Goal: Check status

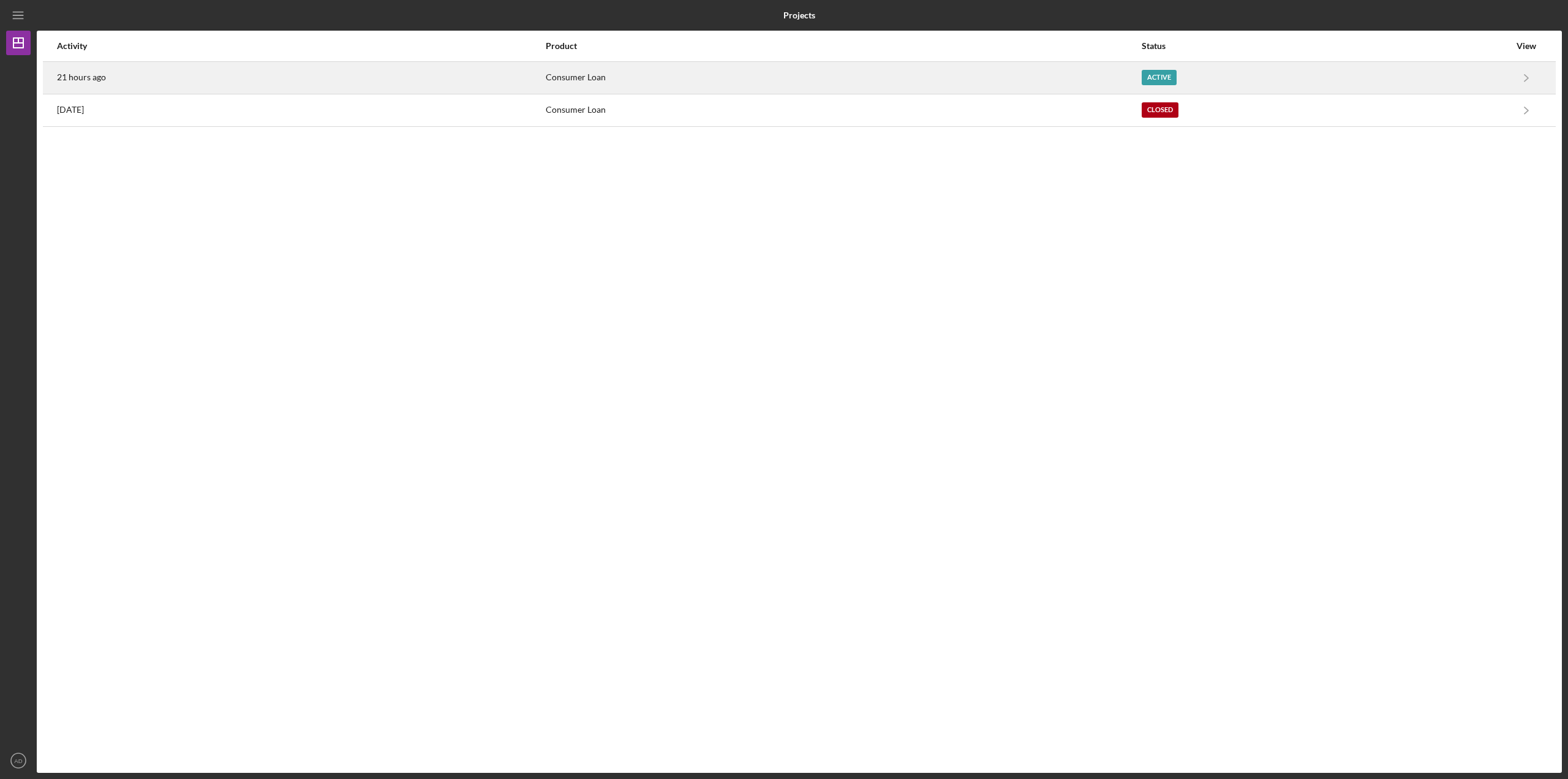
click at [1033, 70] on div "Consumer Loan" at bounding box center [843, 77] width 595 height 30
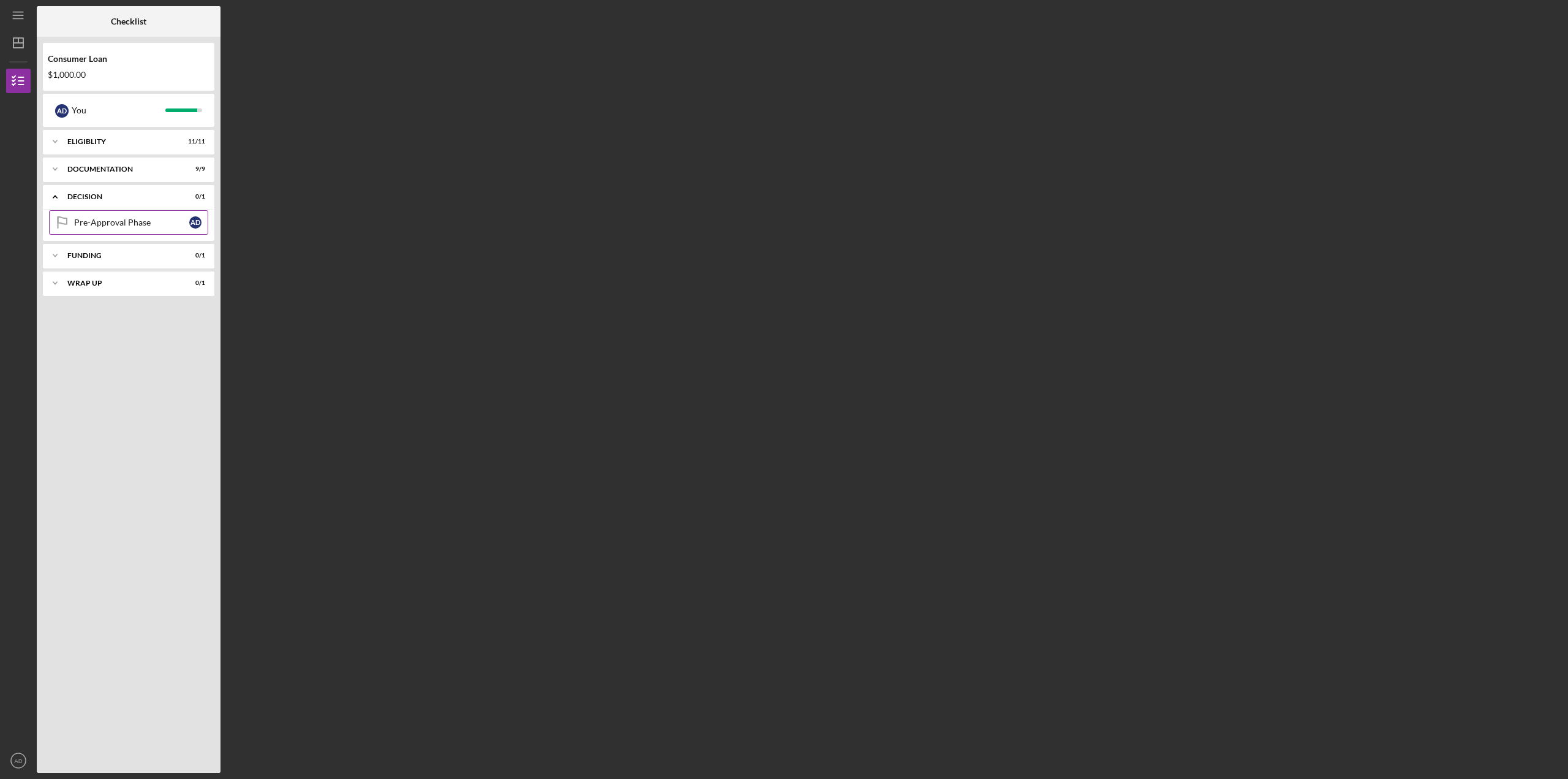
click at [103, 225] on div "Pre-Approval Phase" at bounding box center [132, 222] width 115 height 10
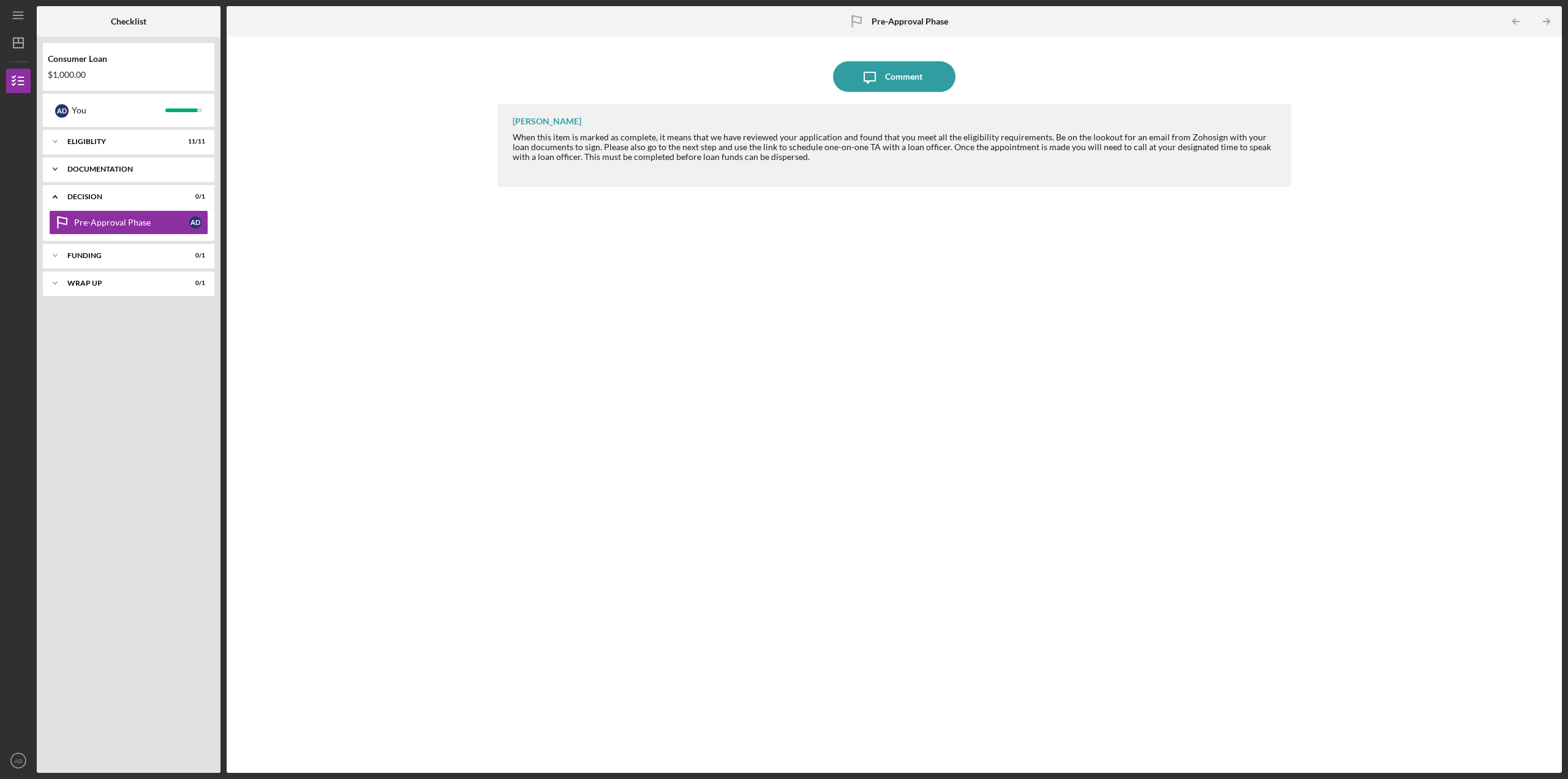
click at [57, 168] on polyline at bounding box center [56, 169] width 4 height 3
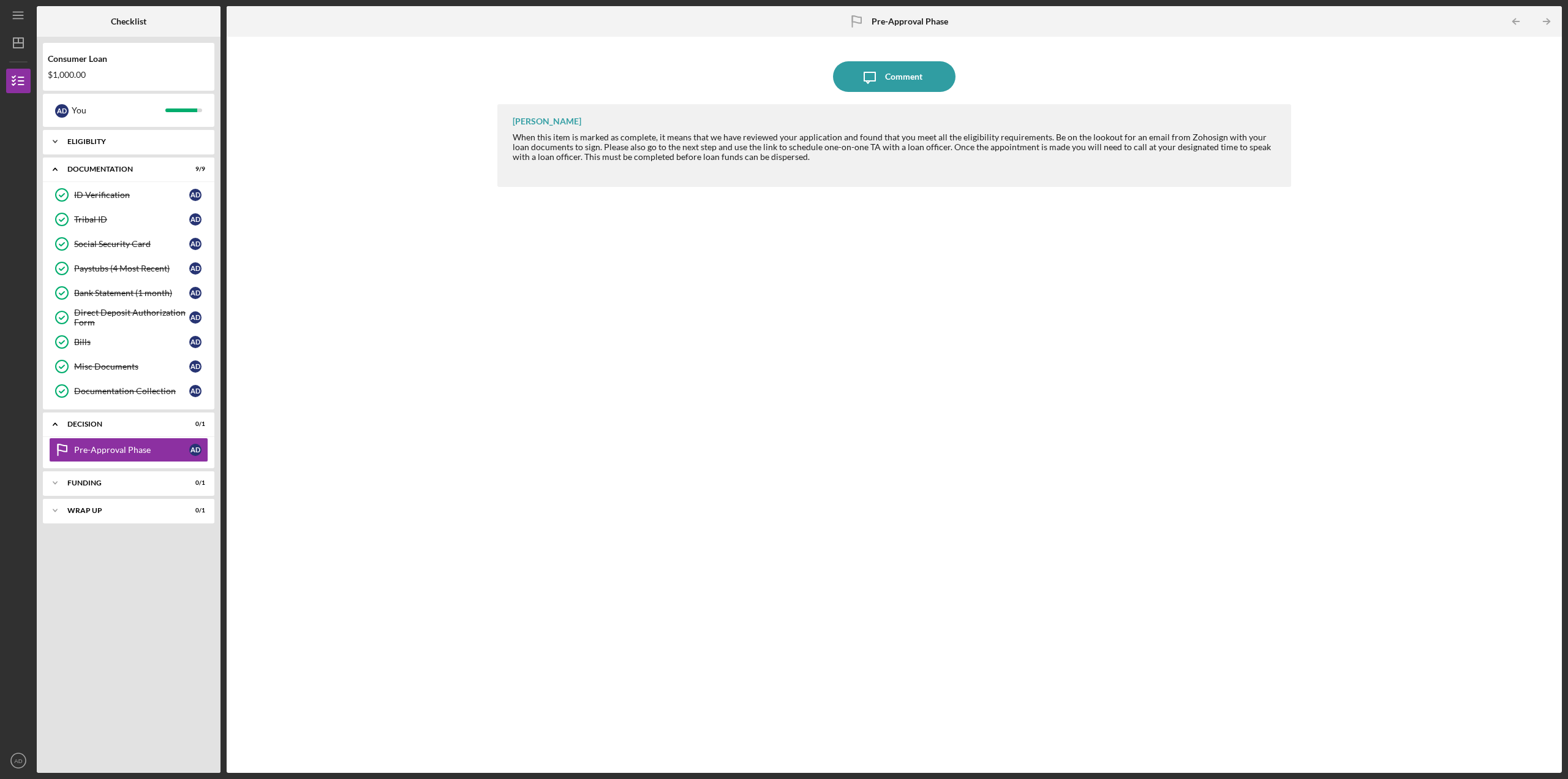
click at [54, 143] on icon "Icon/Expander" at bounding box center [55, 141] width 24 height 24
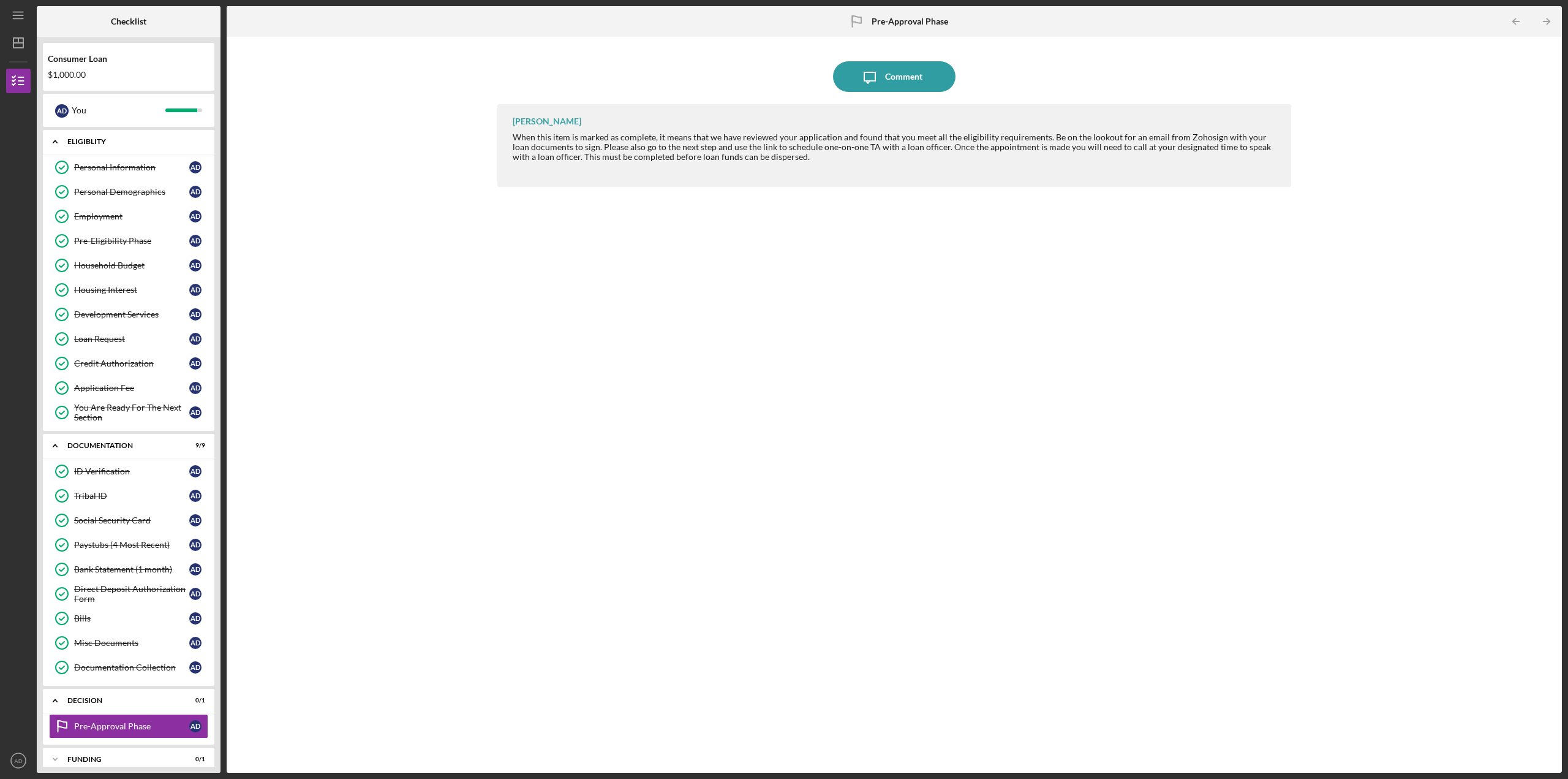
click at [54, 143] on icon "Icon/Expander" at bounding box center [55, 141] width 24 height 24
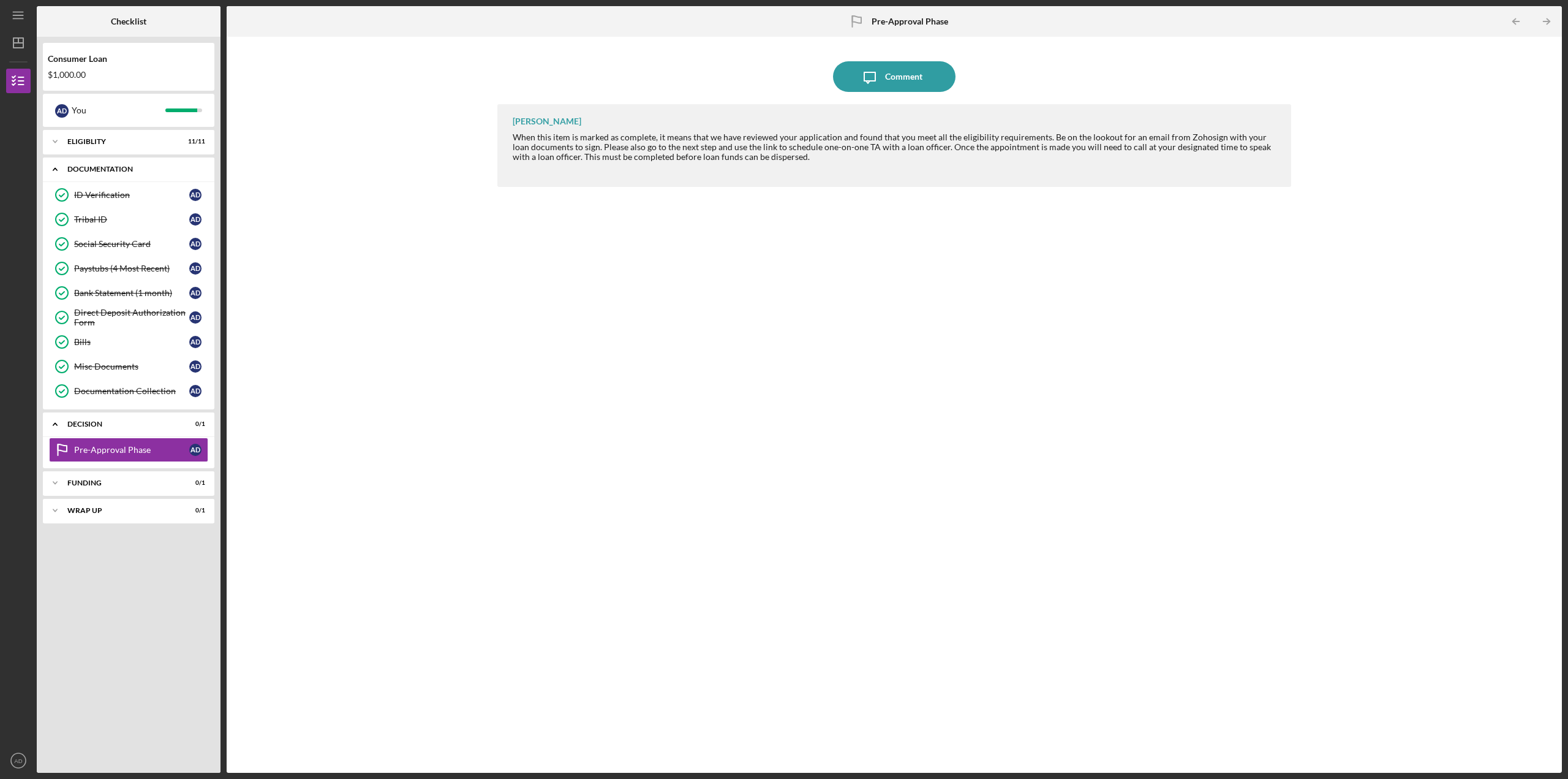
click at [54, 163] on icon "Icon/Expander" at bounding box center [55, 169] width 24 height 24
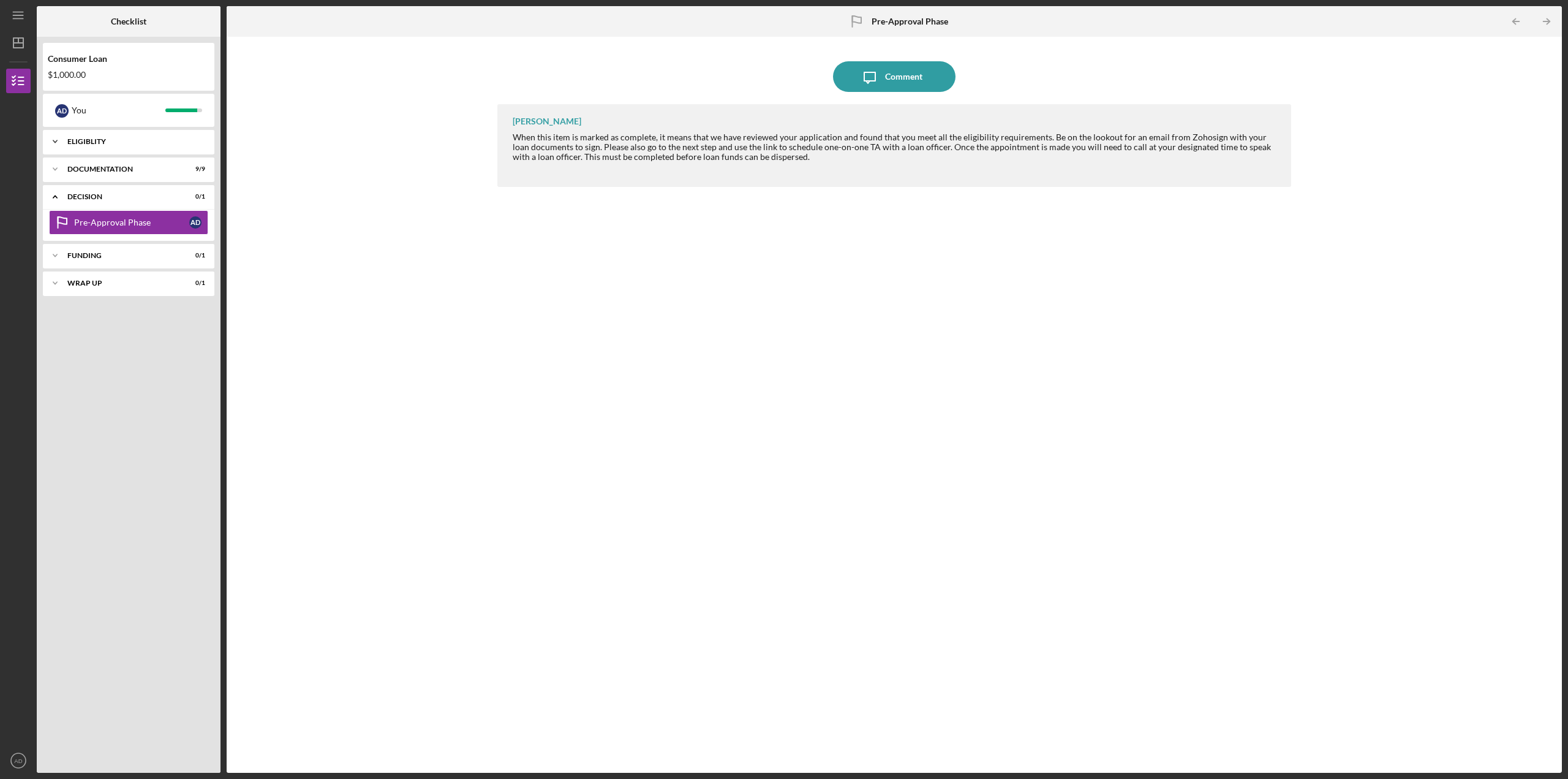
click at [108, 150] on div "Icon/Expander Eligiblity 11 / 11" at bounding box center [128, 141] width 171 height 24
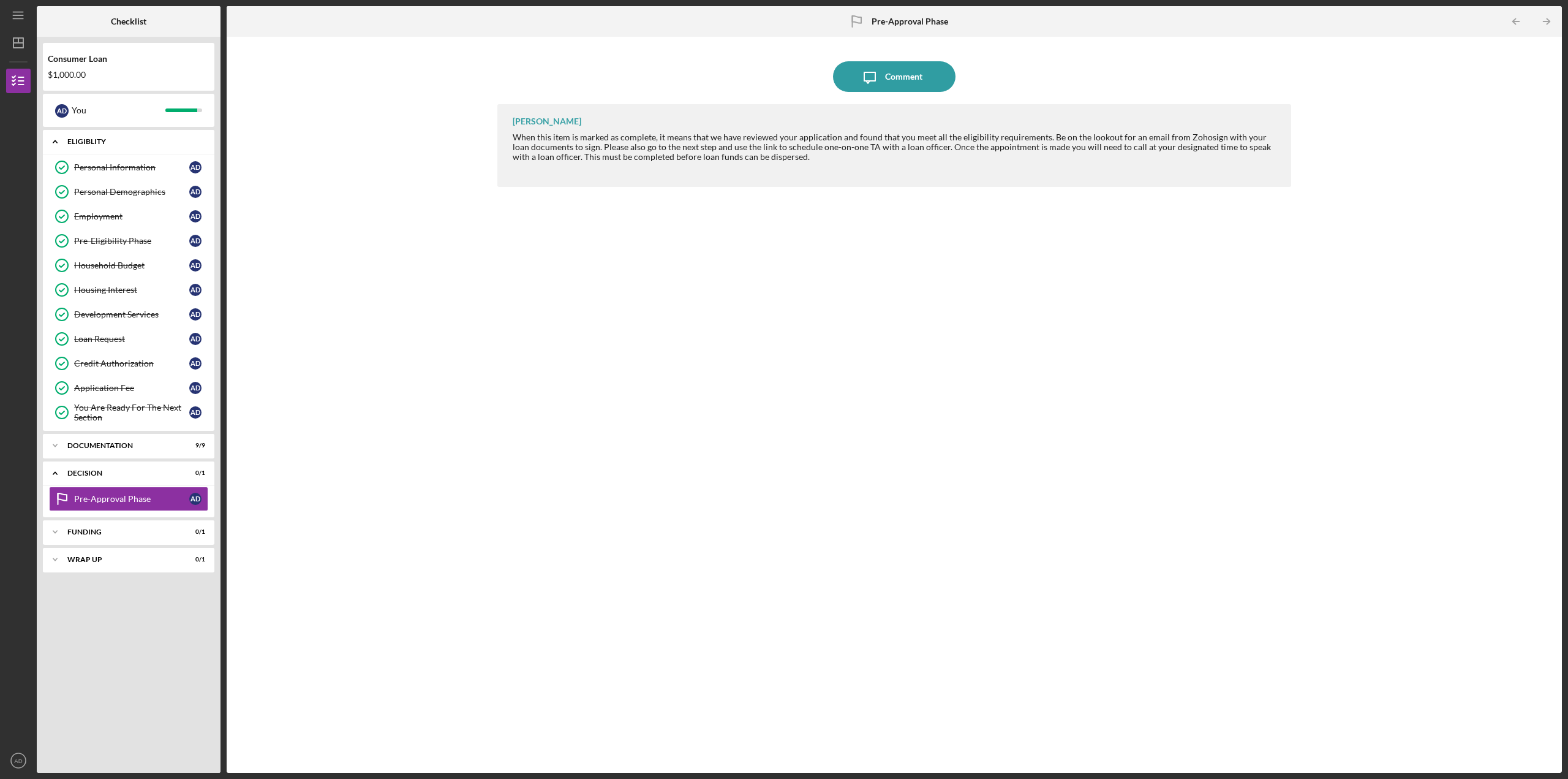
click at [81, 138] on div "Eligiblity" at bounding box center [133, 141] width 132 height 7
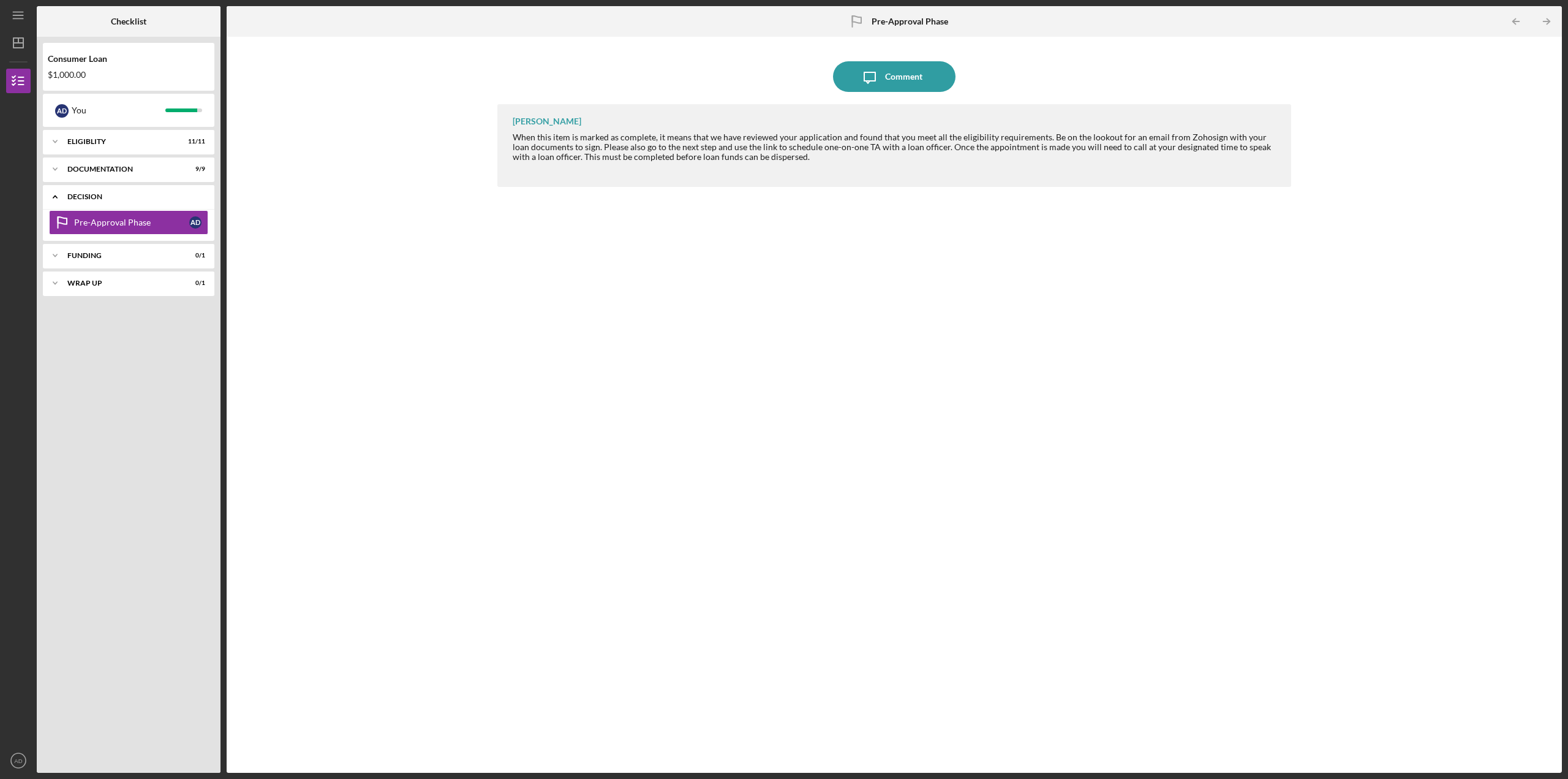
click at [54, 199] on icon "Icon/Expander" at bounding box center [55, 197] width 24 height 24
click at [22, 46] on polygon "button" at bounding box center [18, 42] width 10 height 10
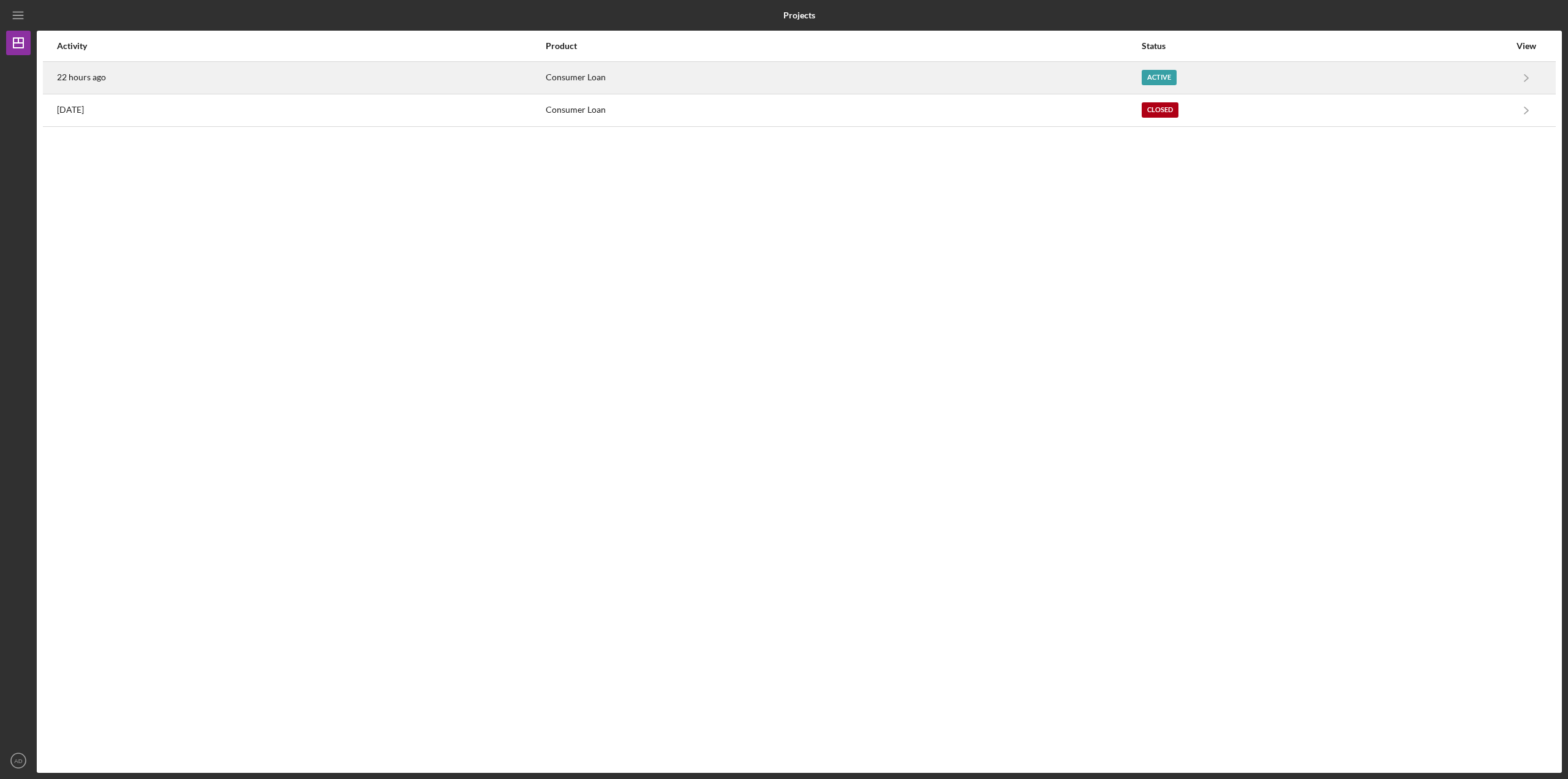
click at [222, 70] on div "22 hours ago" at bounding box center [300, 77] width 488 height 30
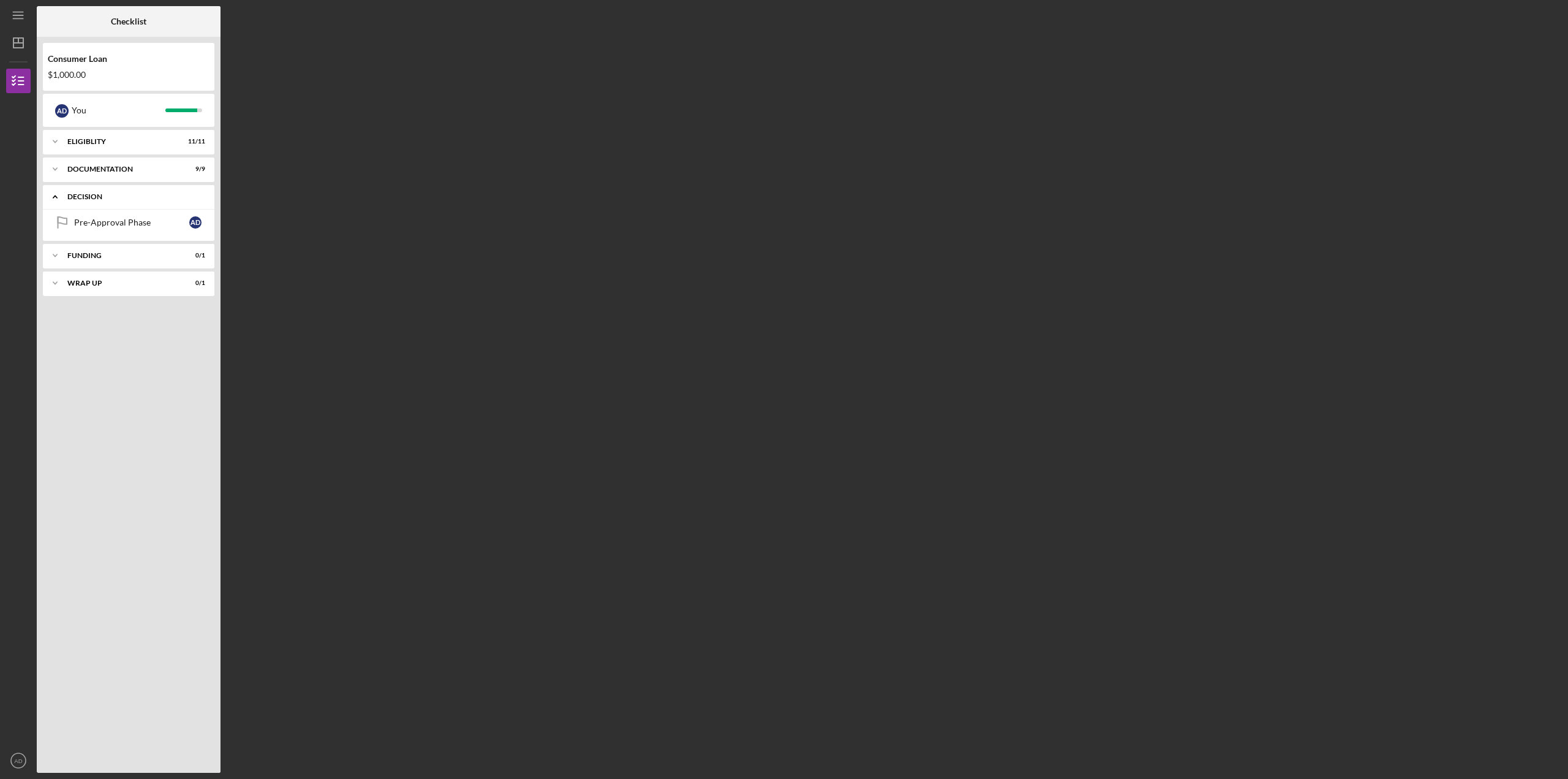
click at [58, 196] on icon "Icon/Expander" at bounding box center [55, 197] width 24 height 24
click at [58, 139] on icon "Icon/Expander" at bounding box center [55, 141] width 24 height 24
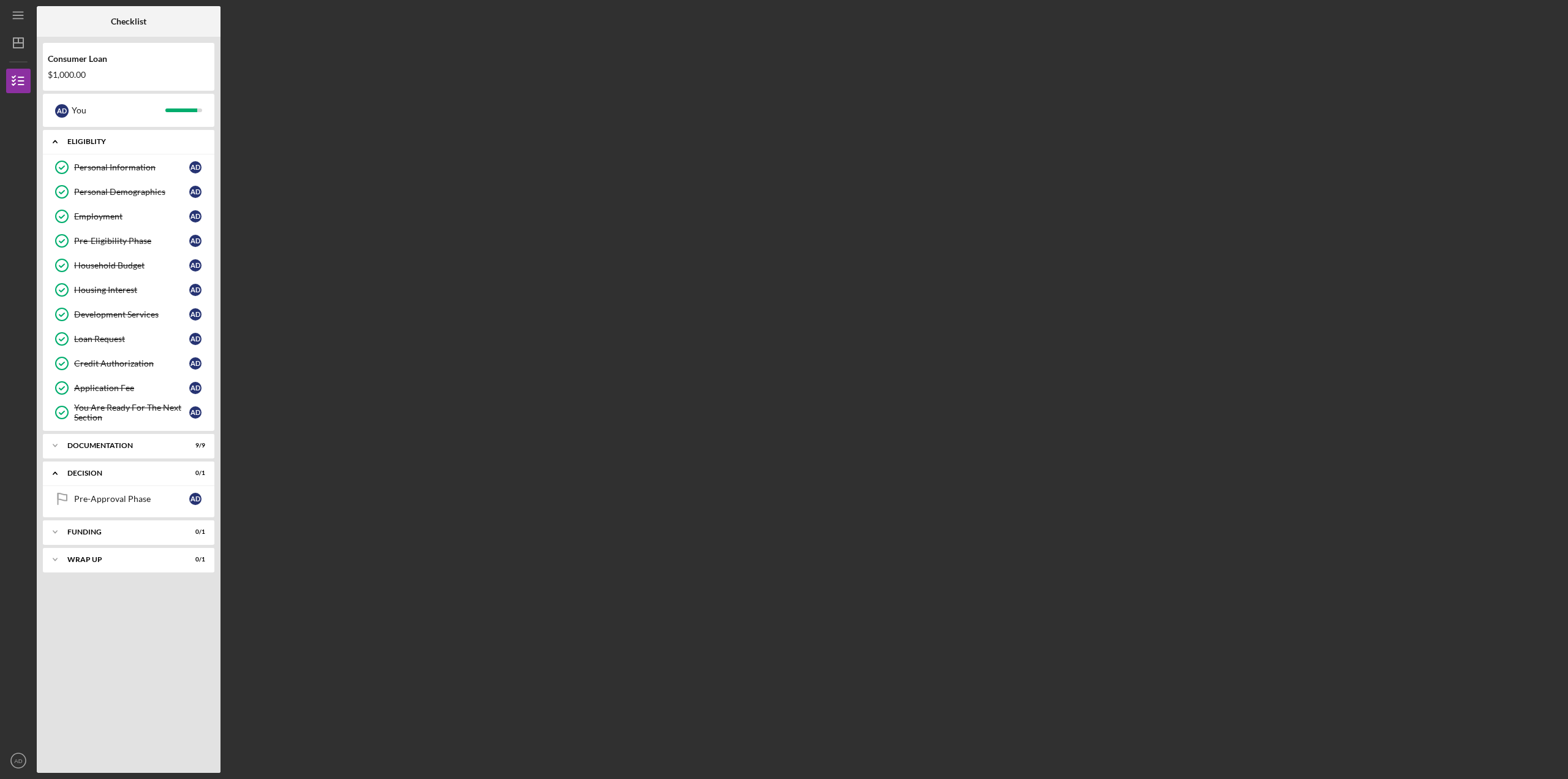
click at [56, 142] on polyline at bounding box center [56, 142] width 4 height 3
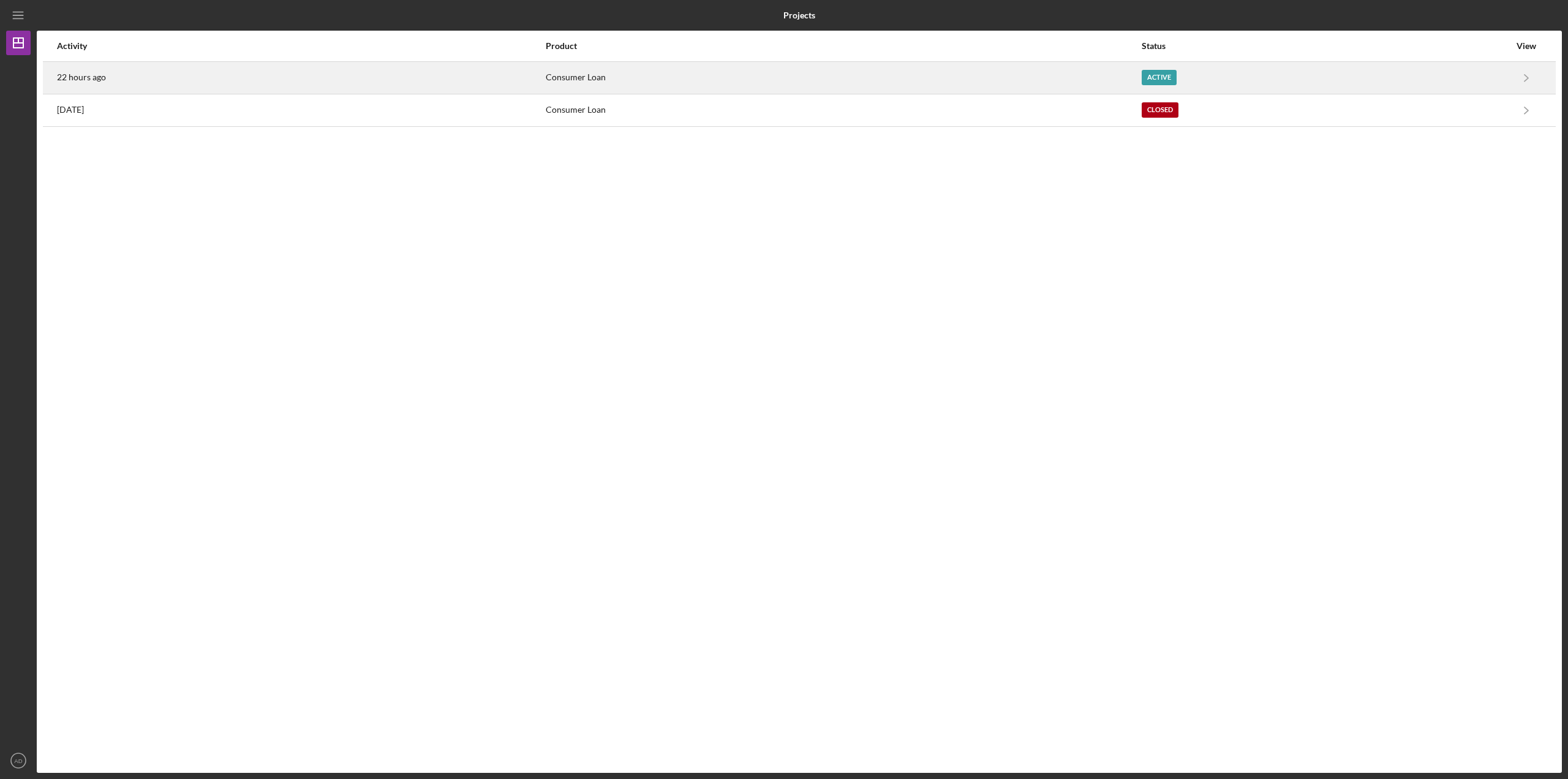
click at [177, 77] on div "22 hours ago" at bounding box center [300, 77] width 488 height 30
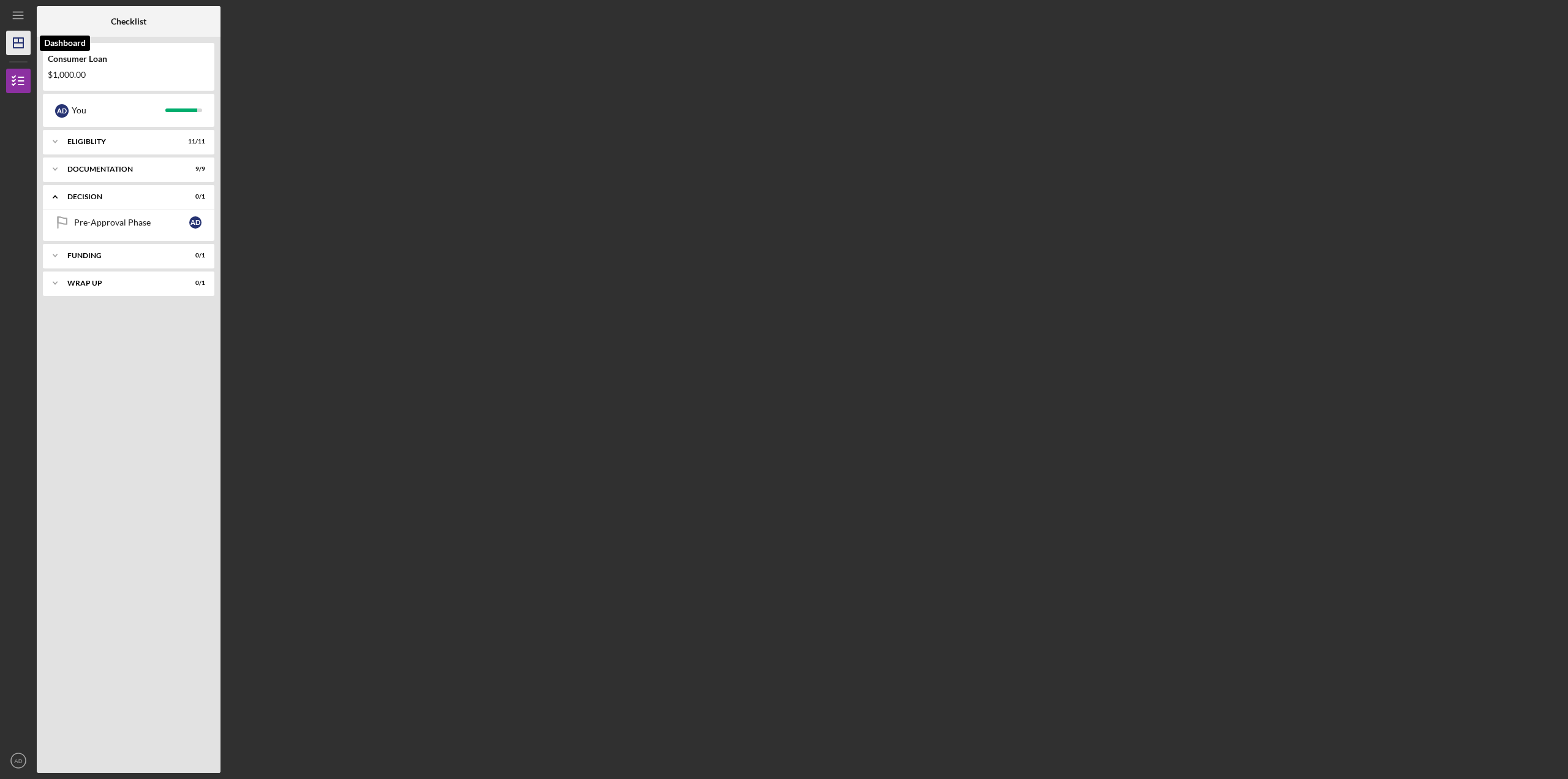
click at [20, 40] on icon "Icon/Dashboard" at bounding box center [19, 43] width 30 height 30
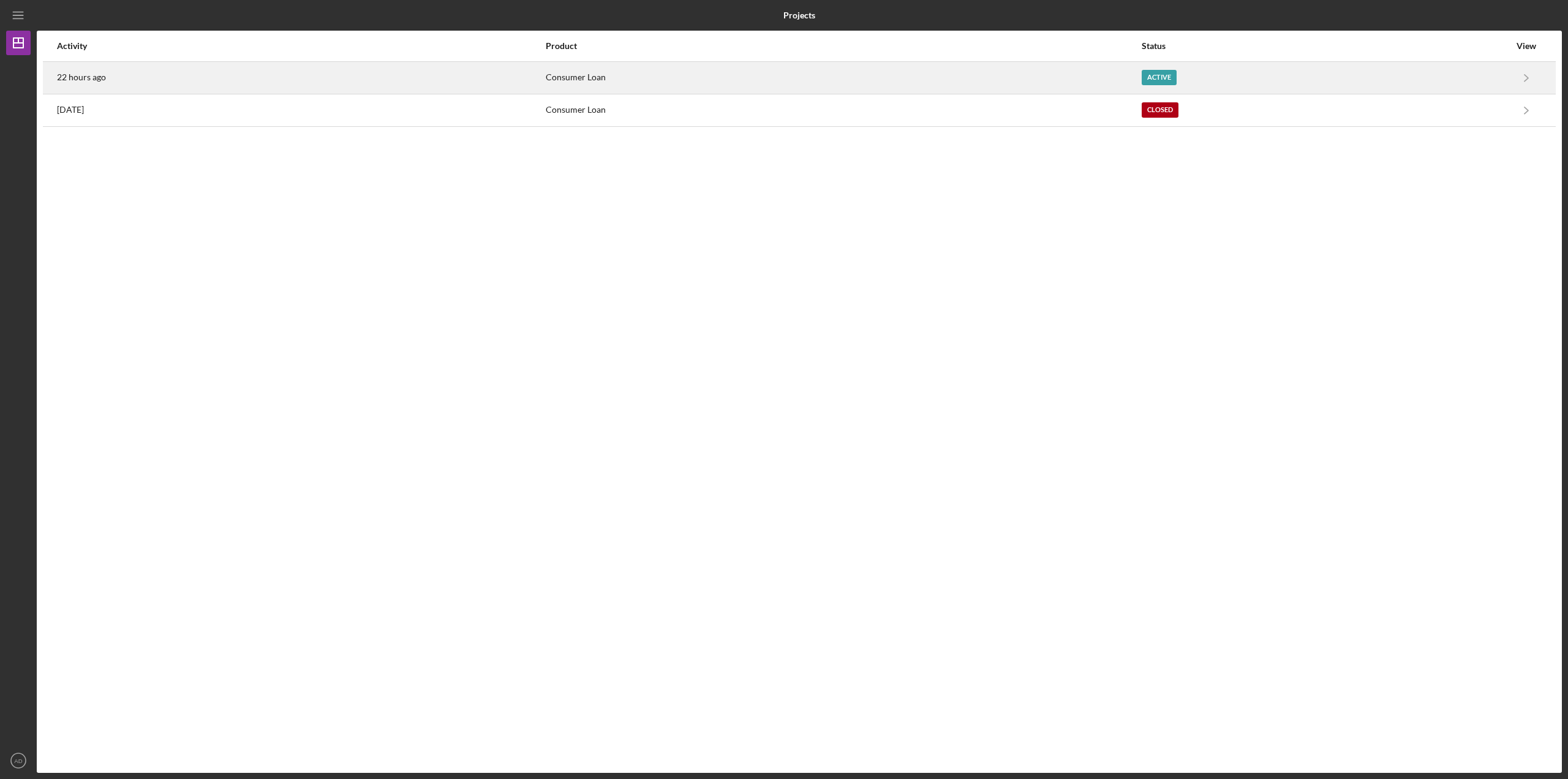
click at [151, 73] on div "22 hours ago" at bounding box center [300, 77] width 488 height 30
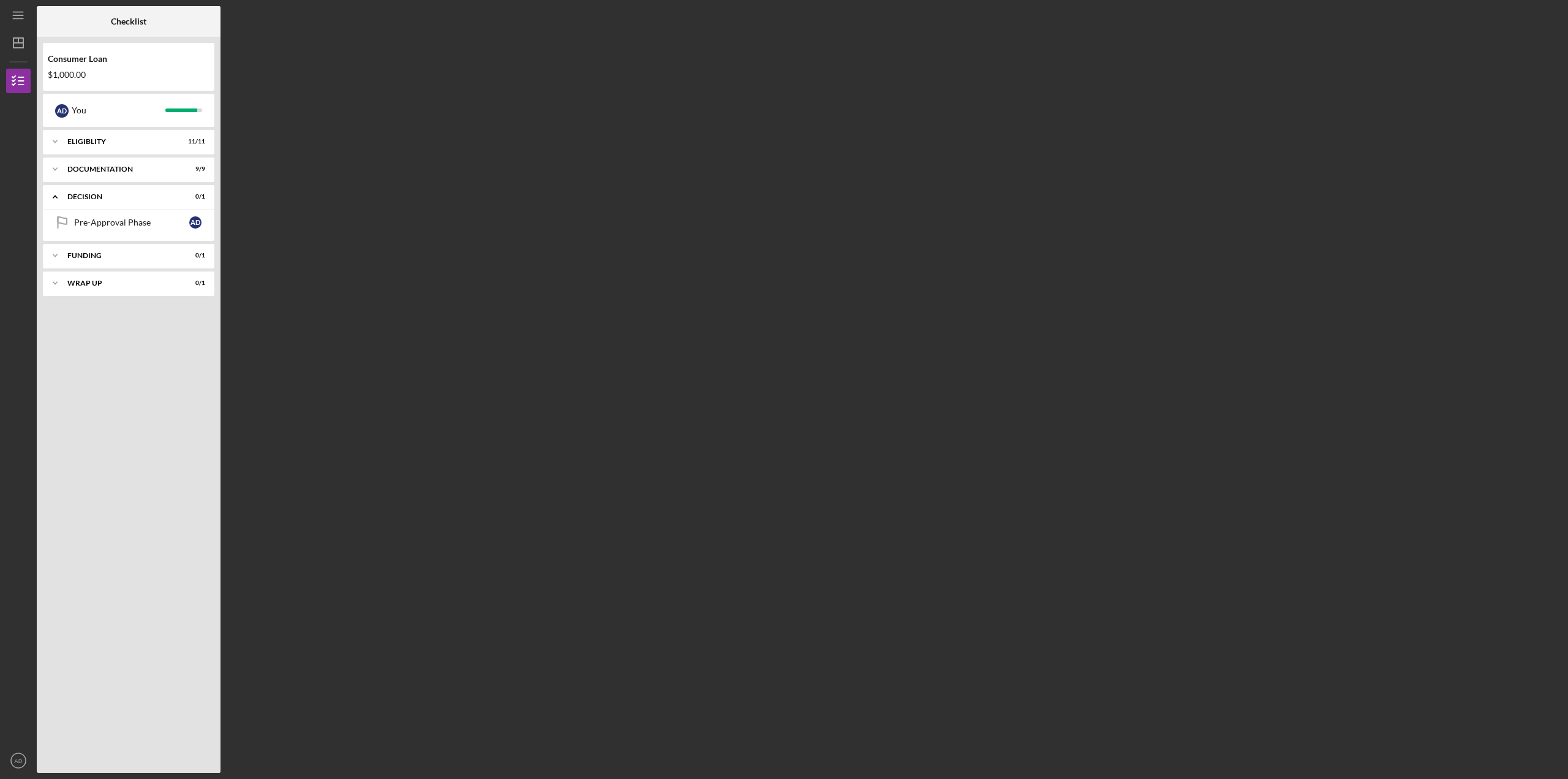
click at [112, 70] on div "$1,000.00" at bounding box center [128, 75] width 161 height 10
click at [99, 105] on div "You" at bounding box center [118, 110] width 94 height 21
click at [95, 226] on div "Pre-Approval Phase" at bounding box center [132, 222] width 115 height 10
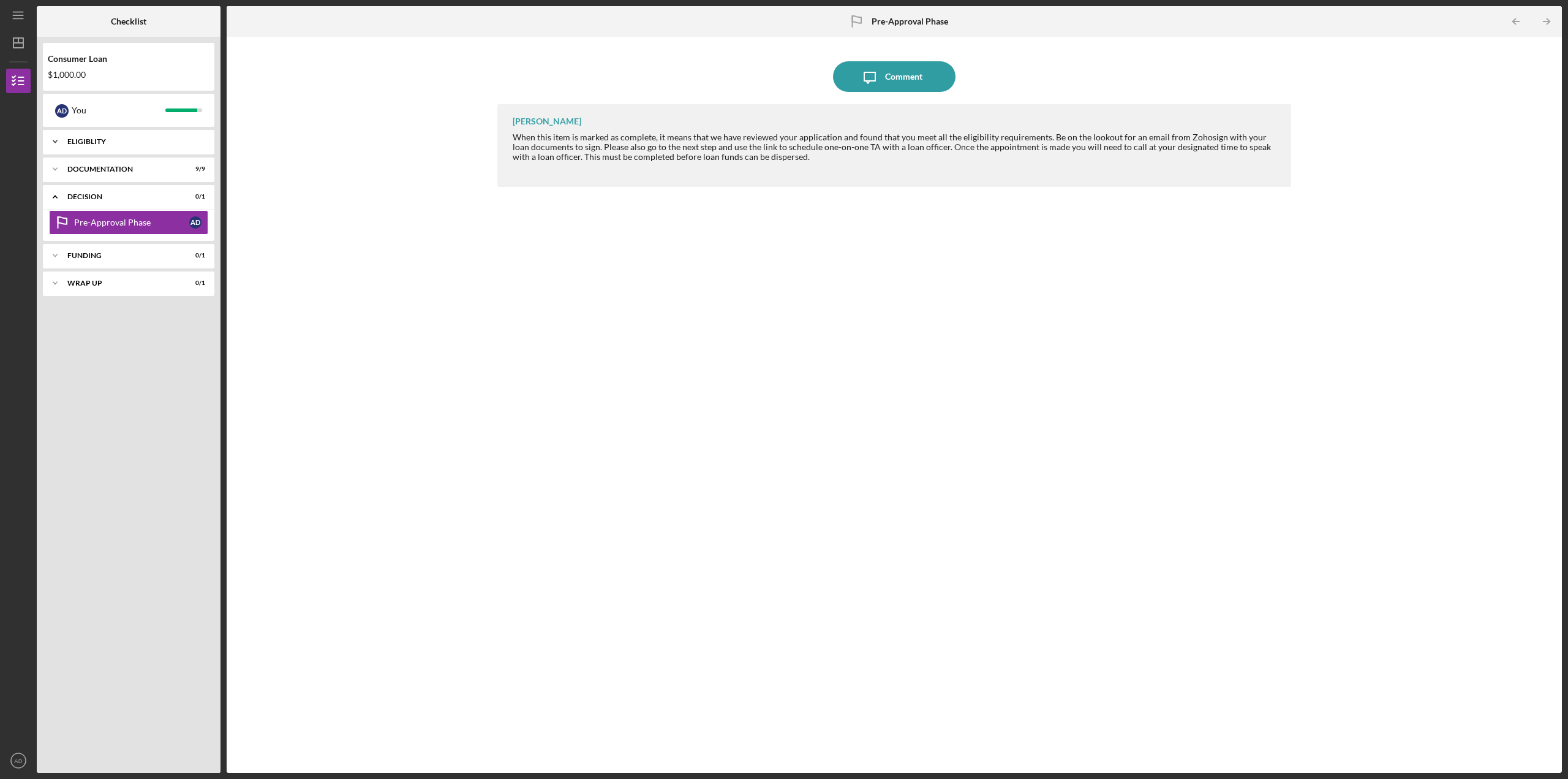
click at [116, 144] on div "Eligiblity" at bounding box center [133, 141] width 132 height 7
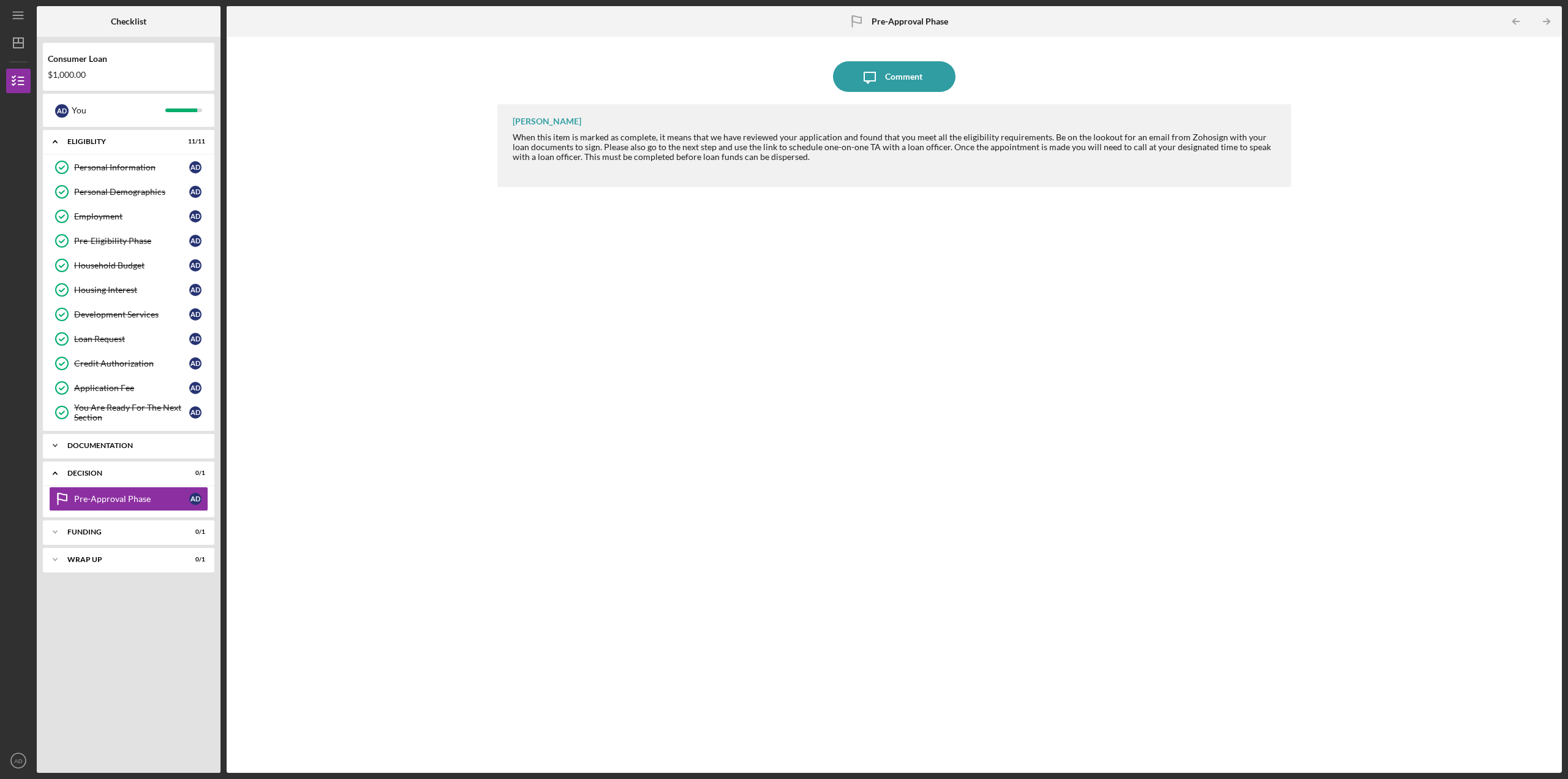
click at [115, 443] on div "Documentation" at bounding box center [133, 445] width 132 height 7
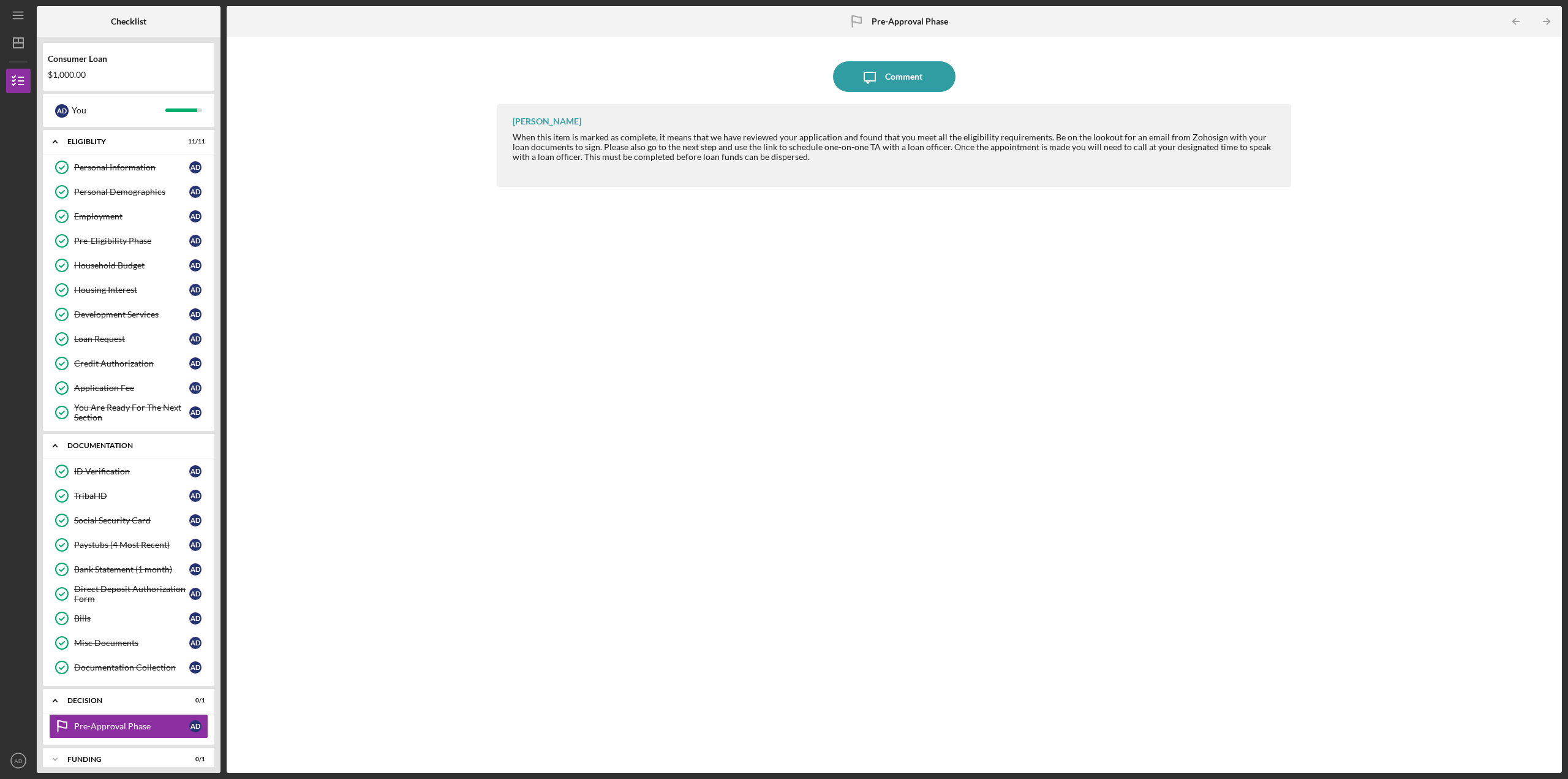
click at [52, 444] on icon "Icon/Expander" at bounding box center [55, 445] width 24 height 24
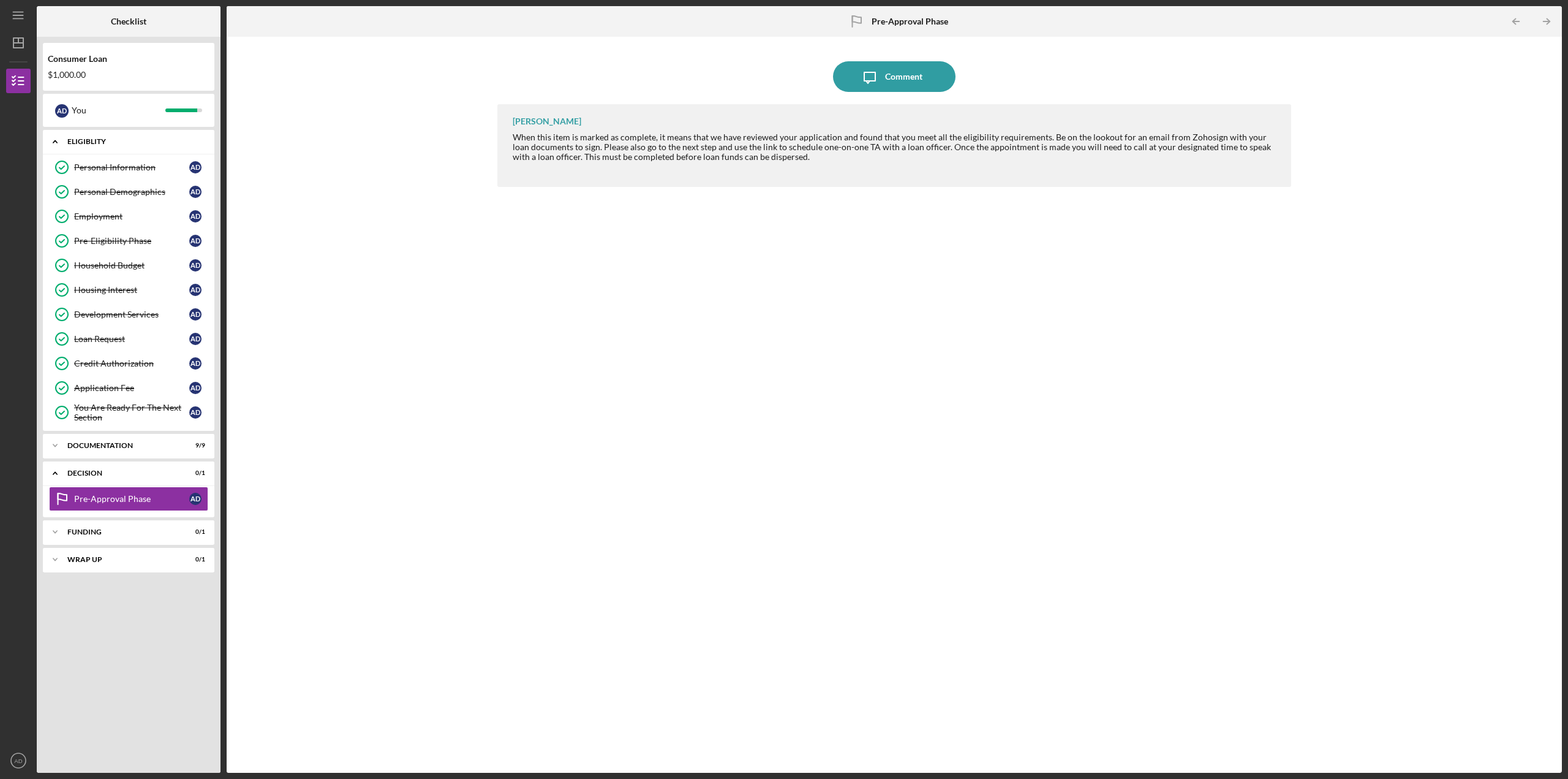
click at [58, 140] on icon "Icon/Expander" at bounding box center [55, 141] width 24 height 24
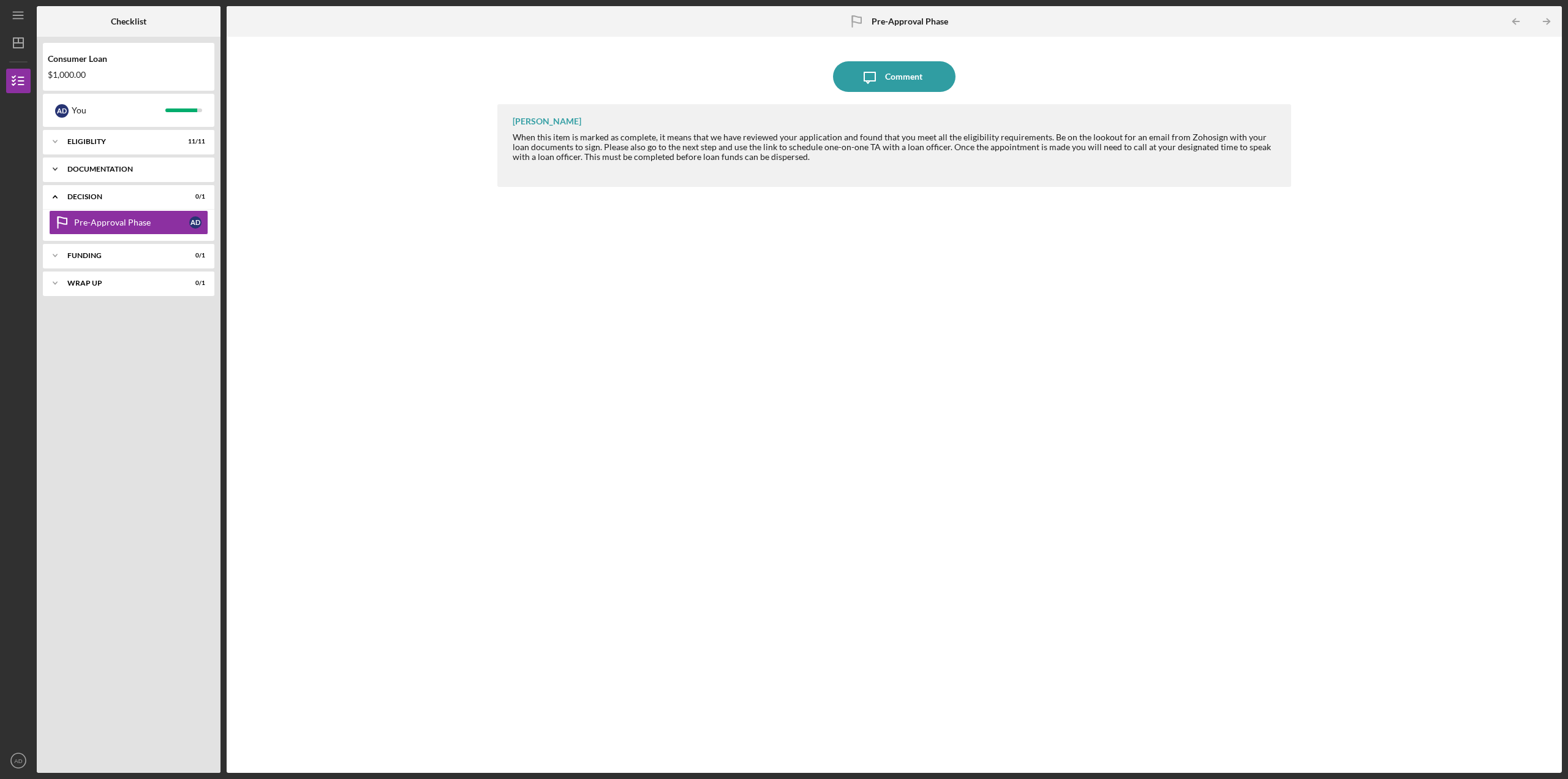
click at [59, 169] on icon "Icon/Expander" at bounding box center [55, 169] width 24 height 24
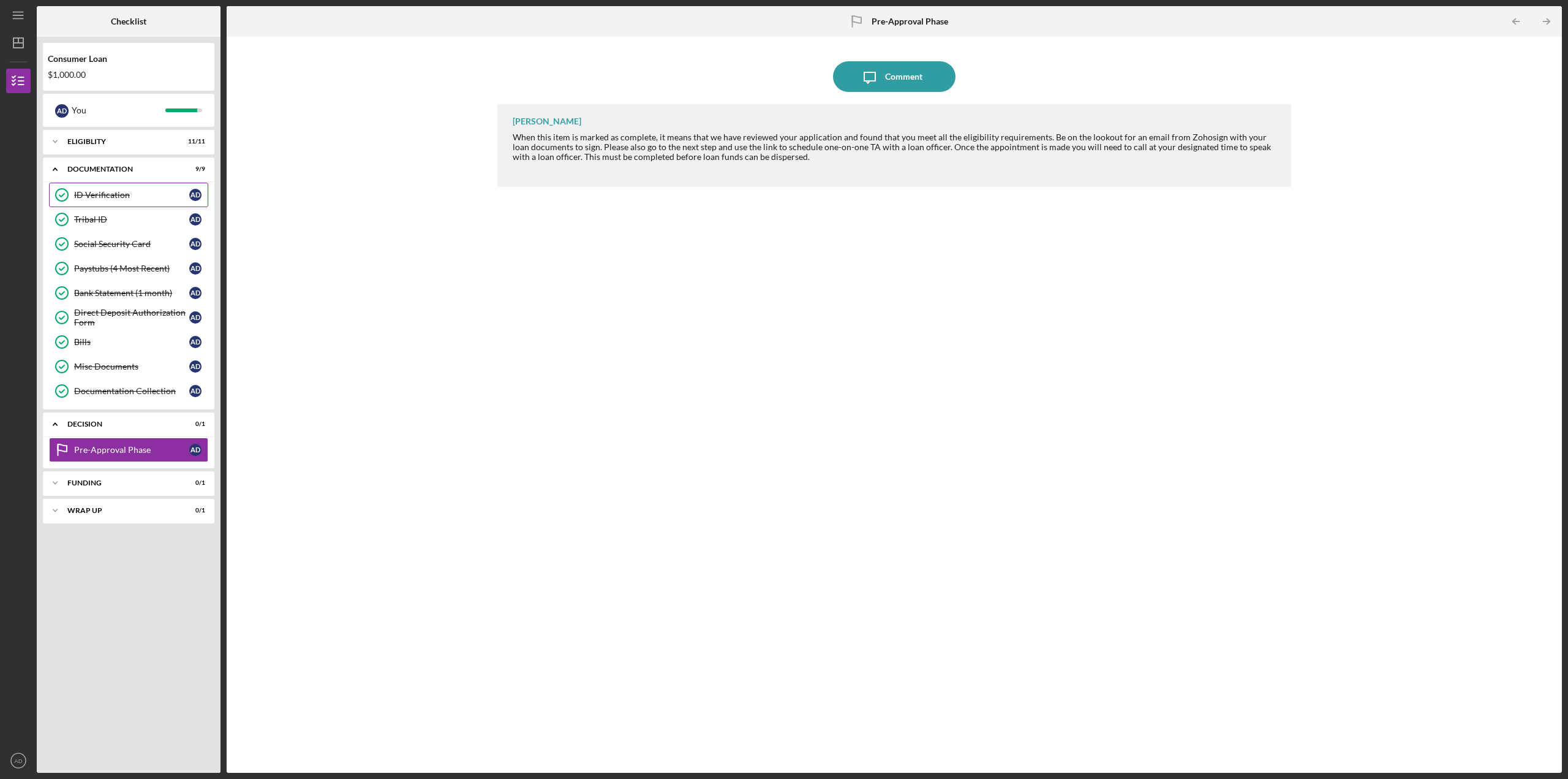
click at [132, 196] on div "ID Verification" at bounding box center [132, 195] width 115 height 10
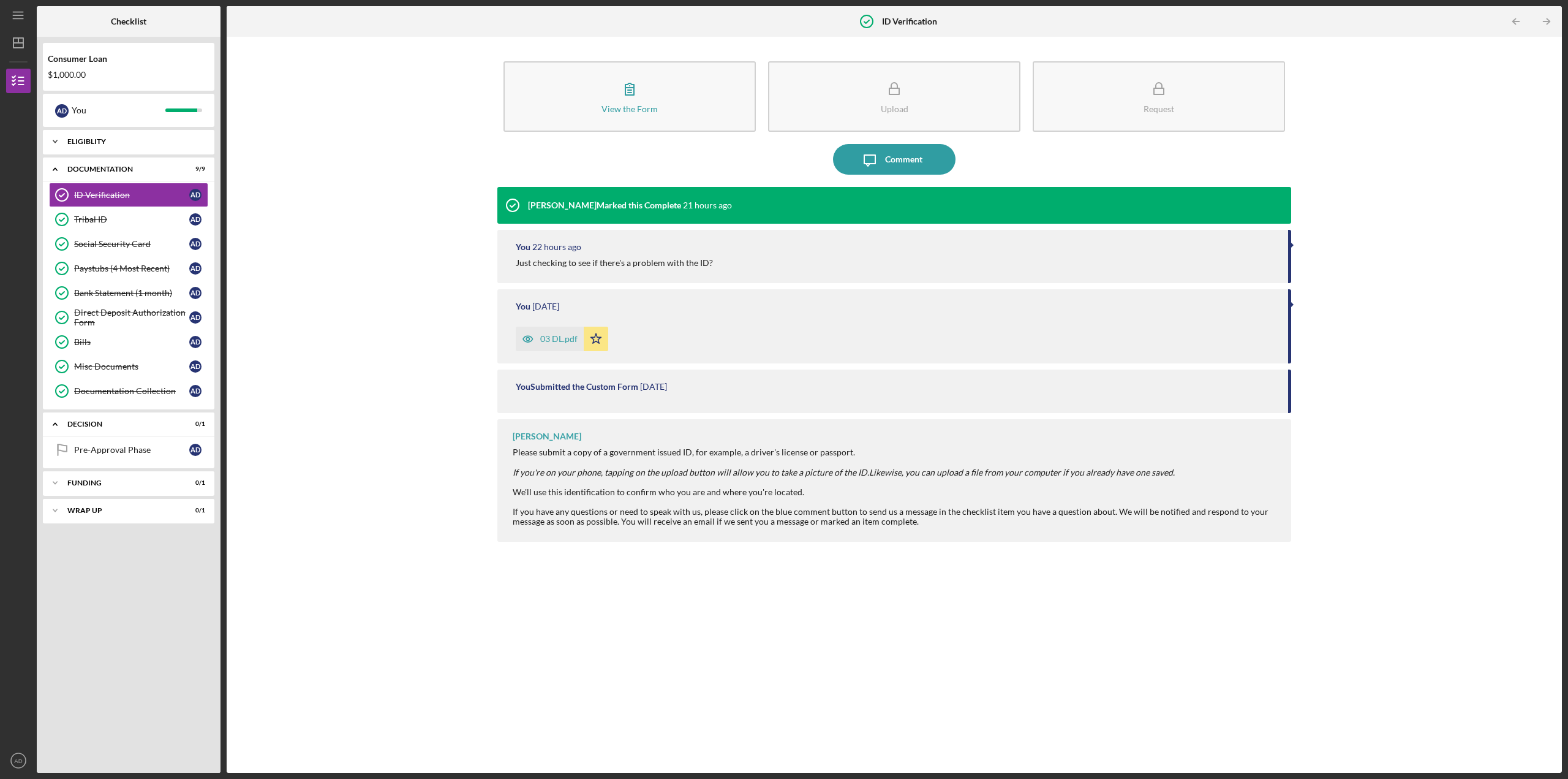
click at [54, 141] on polyline at bounding box center [56, 142] width 4 height 3
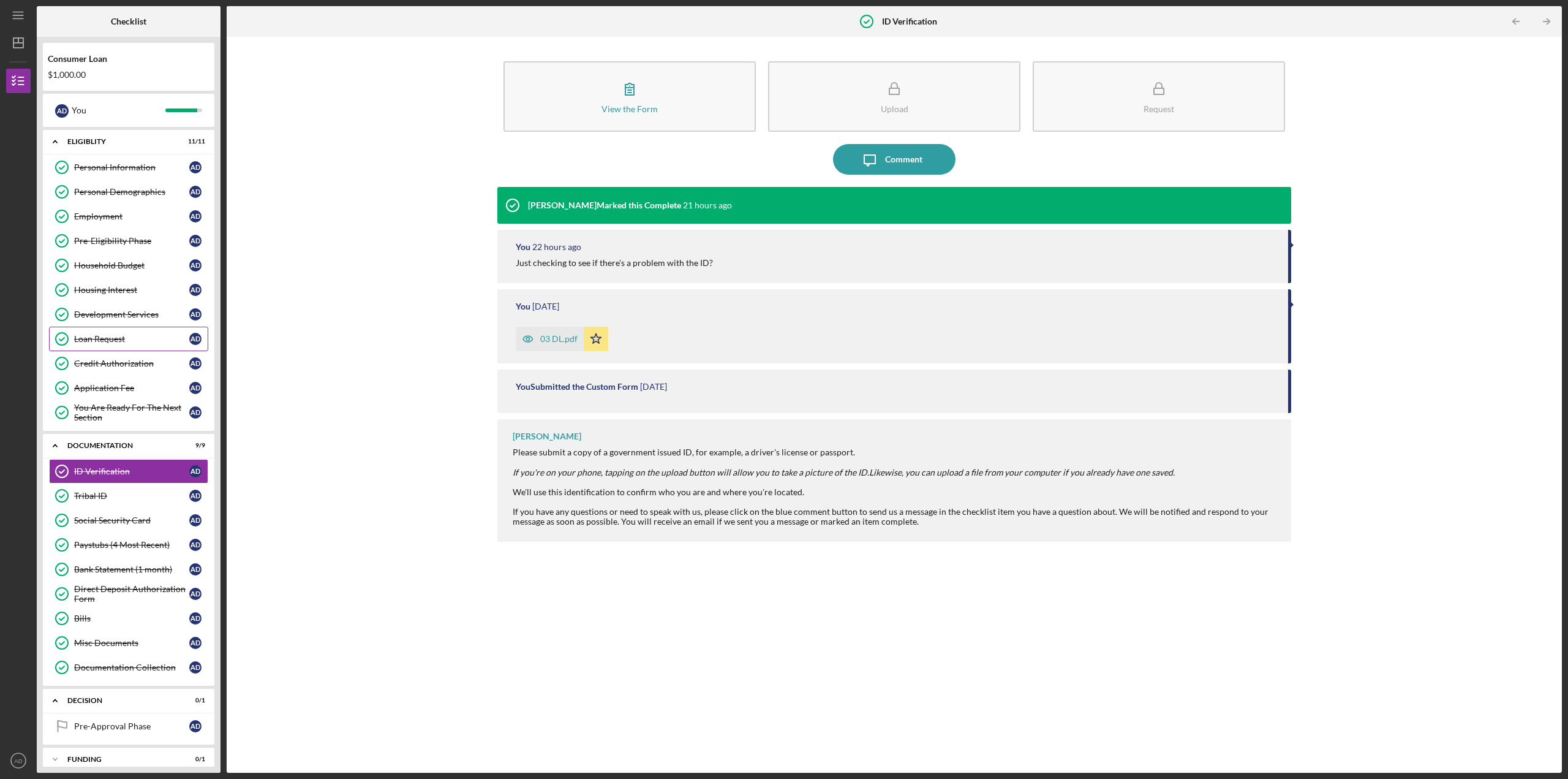
click at [120, 333] on link "Loan Request Loan Request A D" at bounding box center [128, 338] width 159 height 24
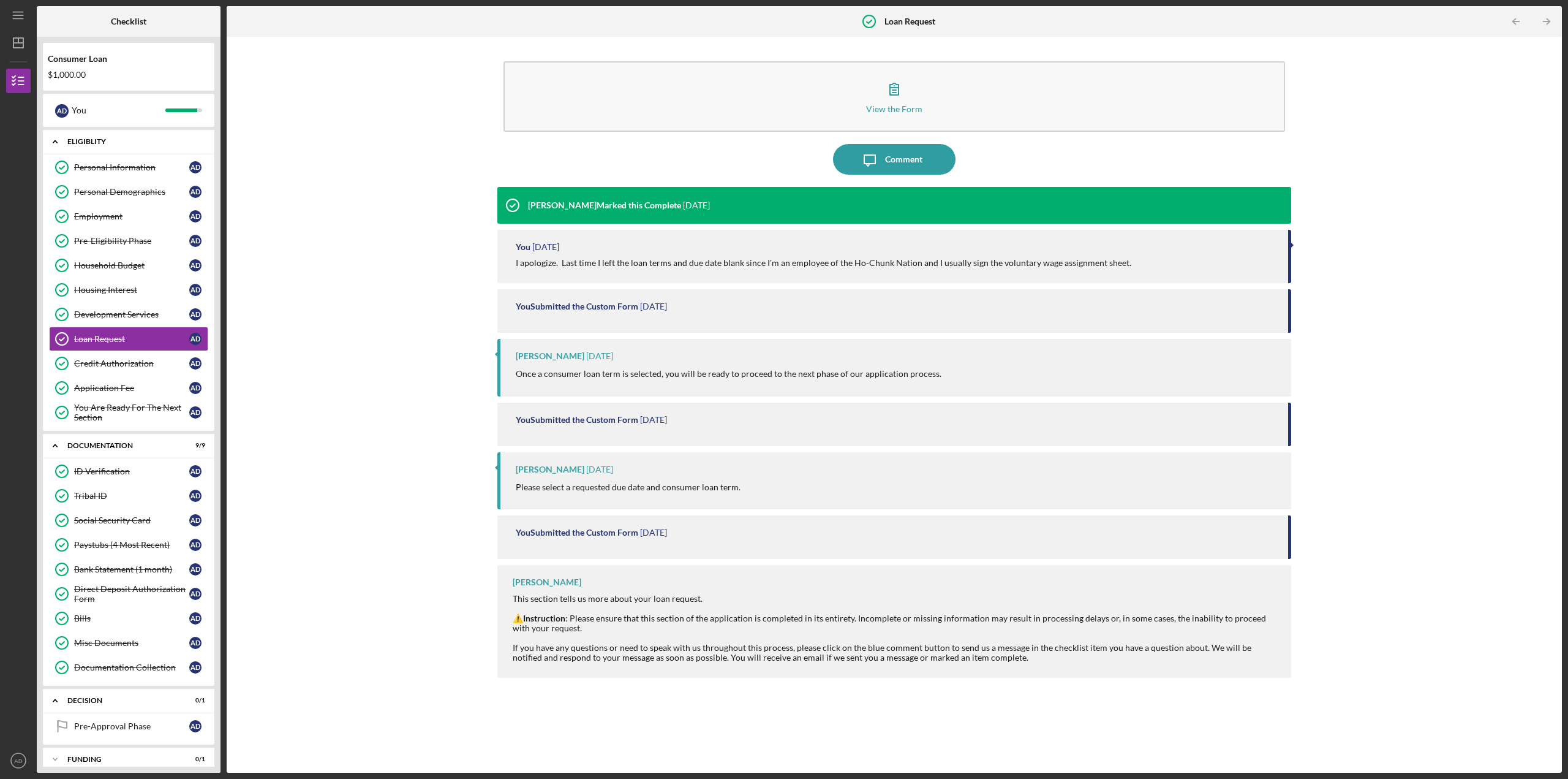
click at [54, 140] on icon "Icon/Expander" at bounding box center [55, 141] width 24 height 24
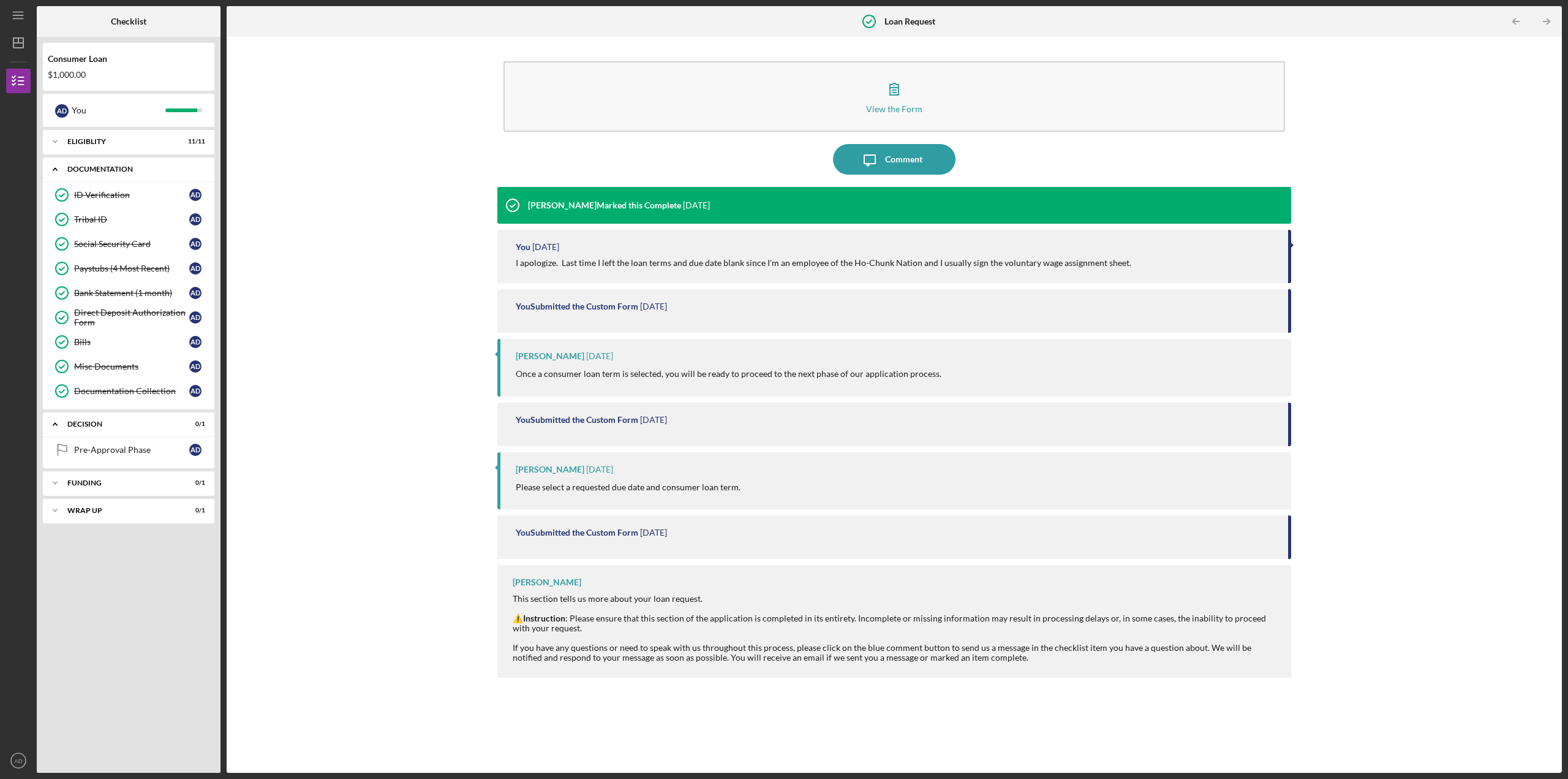
click at [54, 167] on icon "Icon/Expander" at bounding box center [55, 169] width 24 height 24
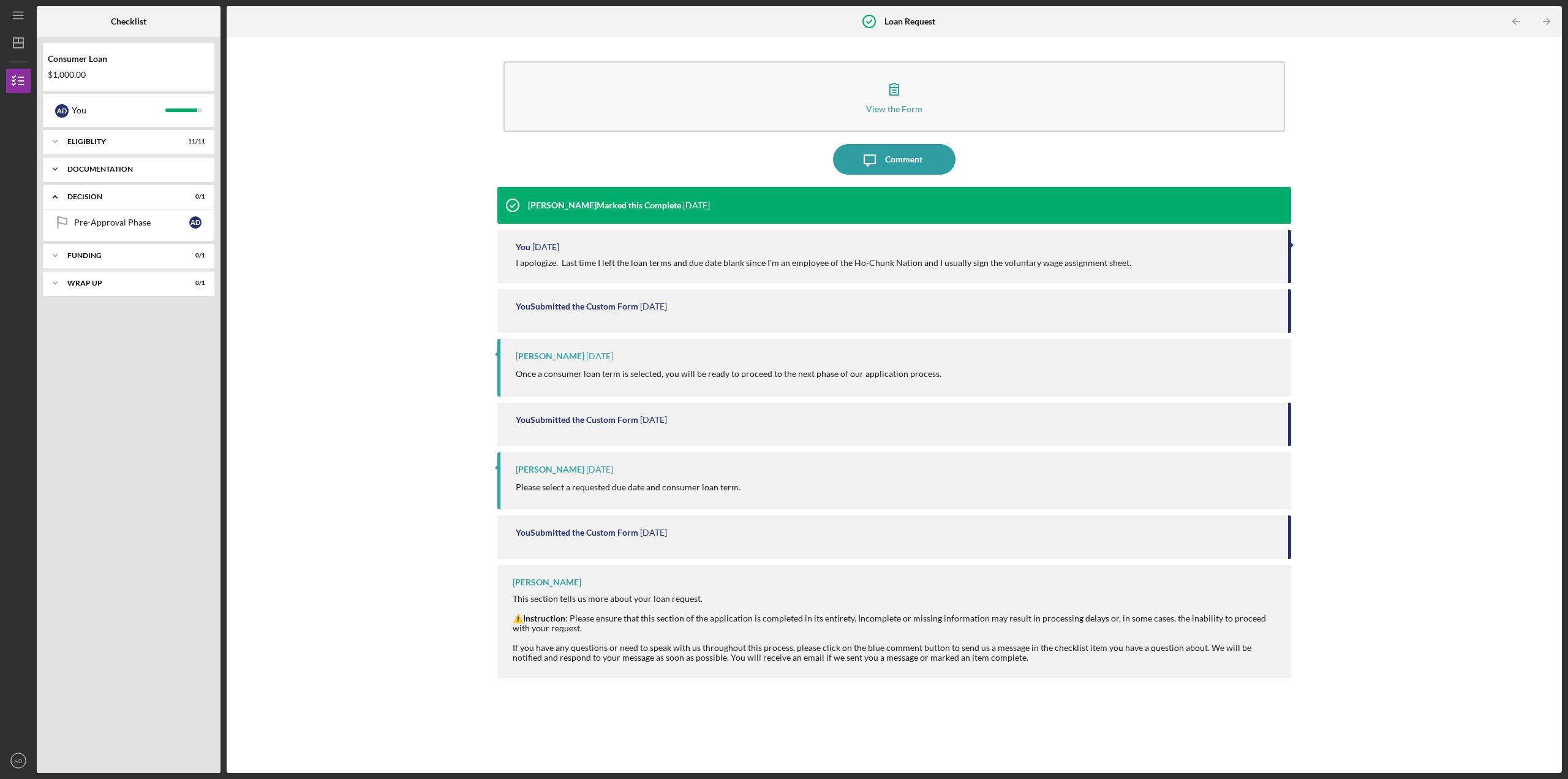
click at [59, 167] on icon "Icon/Expander" at bounding box center [55, 169] width 24 height 24
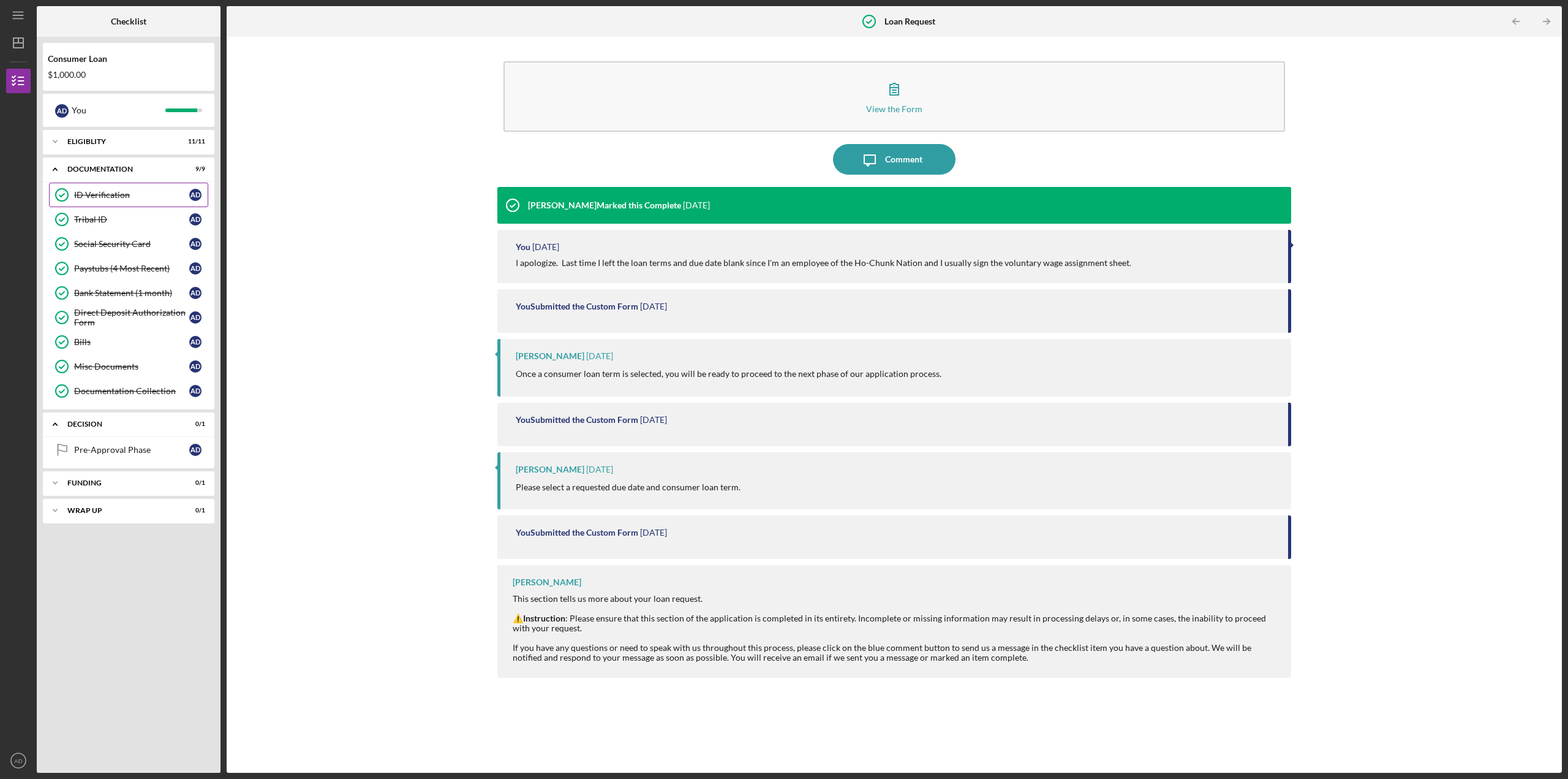
click at [109, 191] on div "ID Verification" at bounding box center [132, 195] width 115 height 10
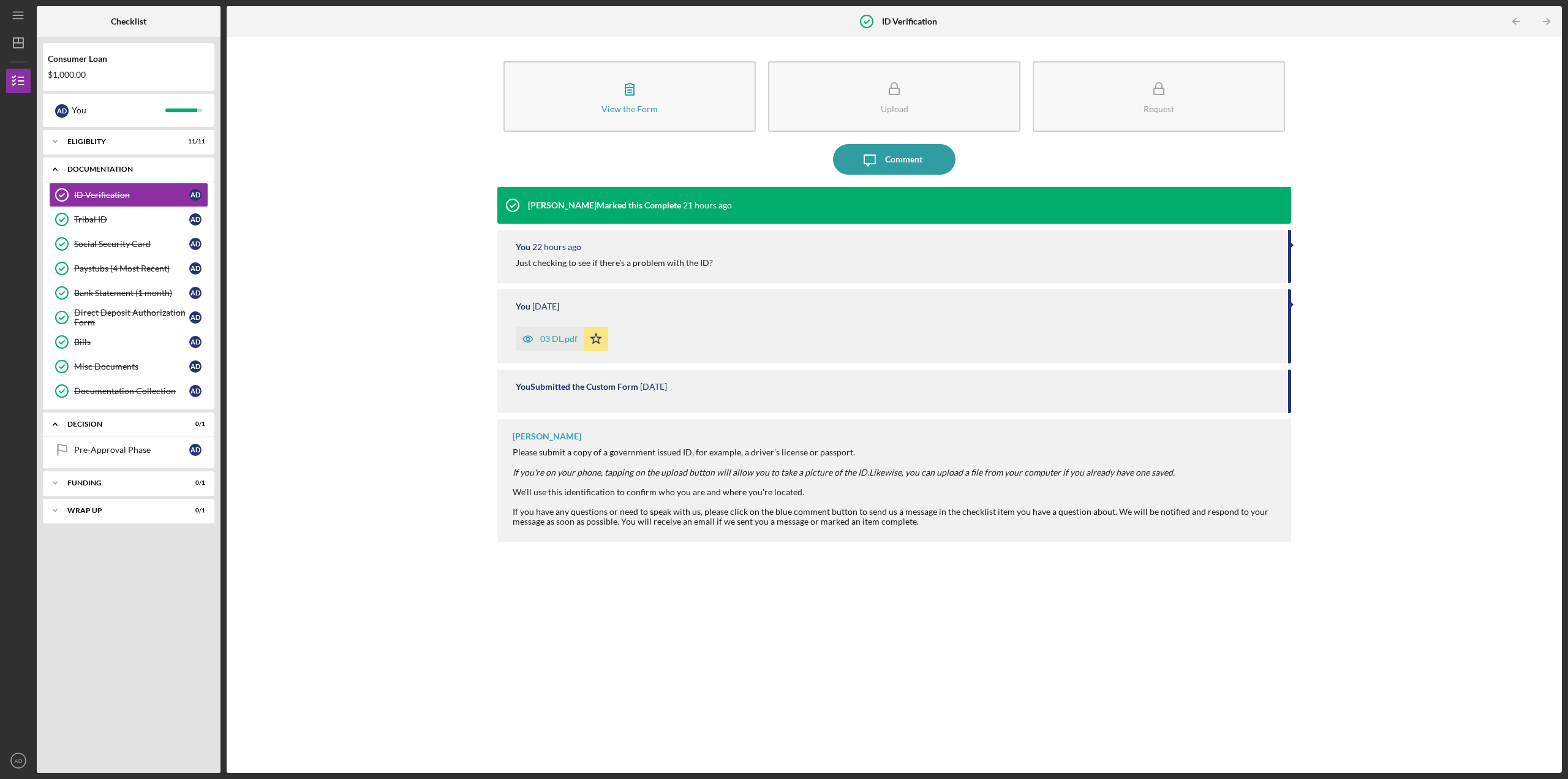
click at [48, 167] on icon "Icon/Expander" at bounding box center [55, 169] width 24 height 24
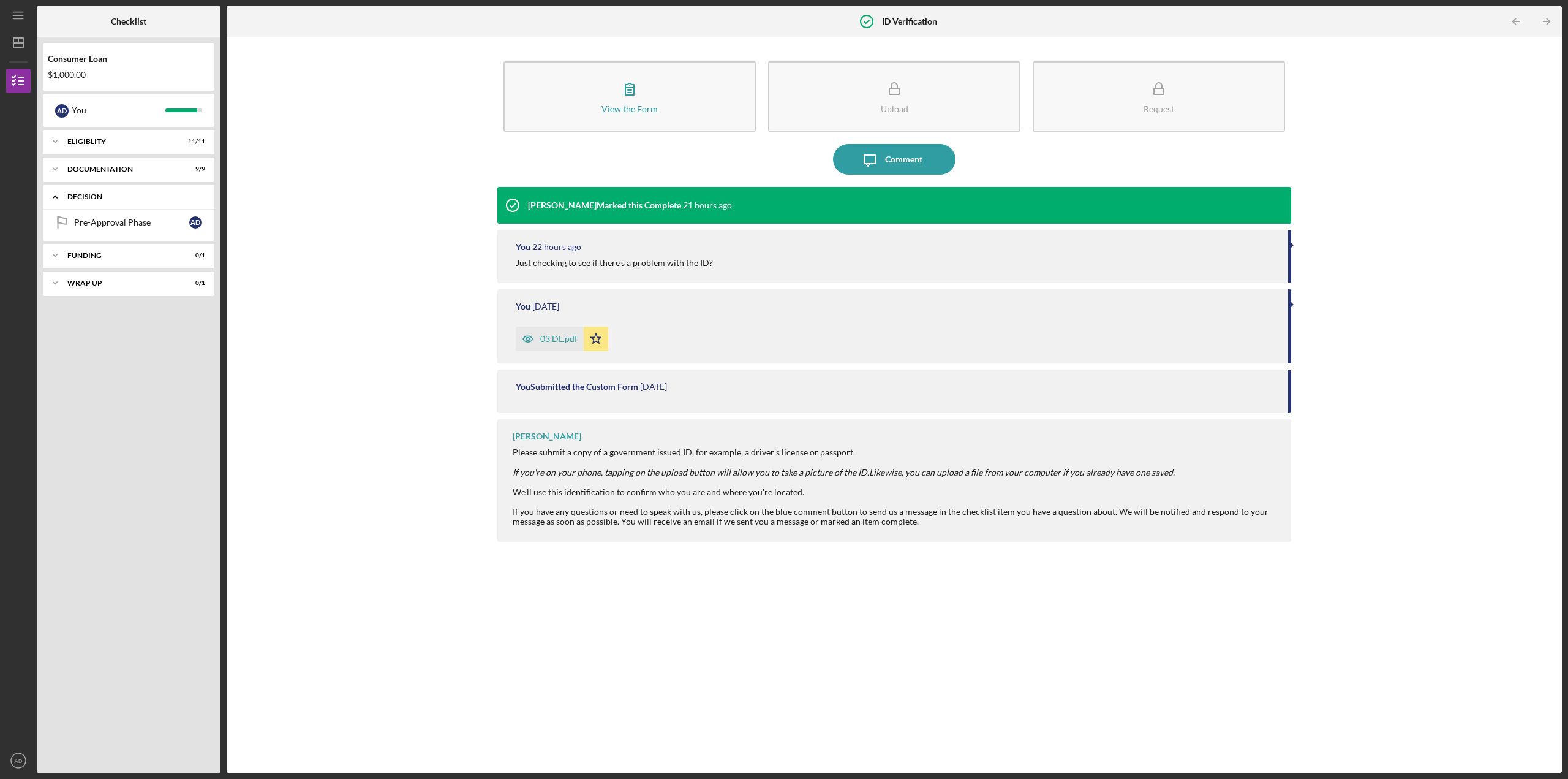
click at [54, 193] on icon "Icon/Expander" at bounding box center [55, 197] width 24 height 24
click at [47, 138] on icon "Icon/Expander" at bounding box center [55, 141] width 24 height 24
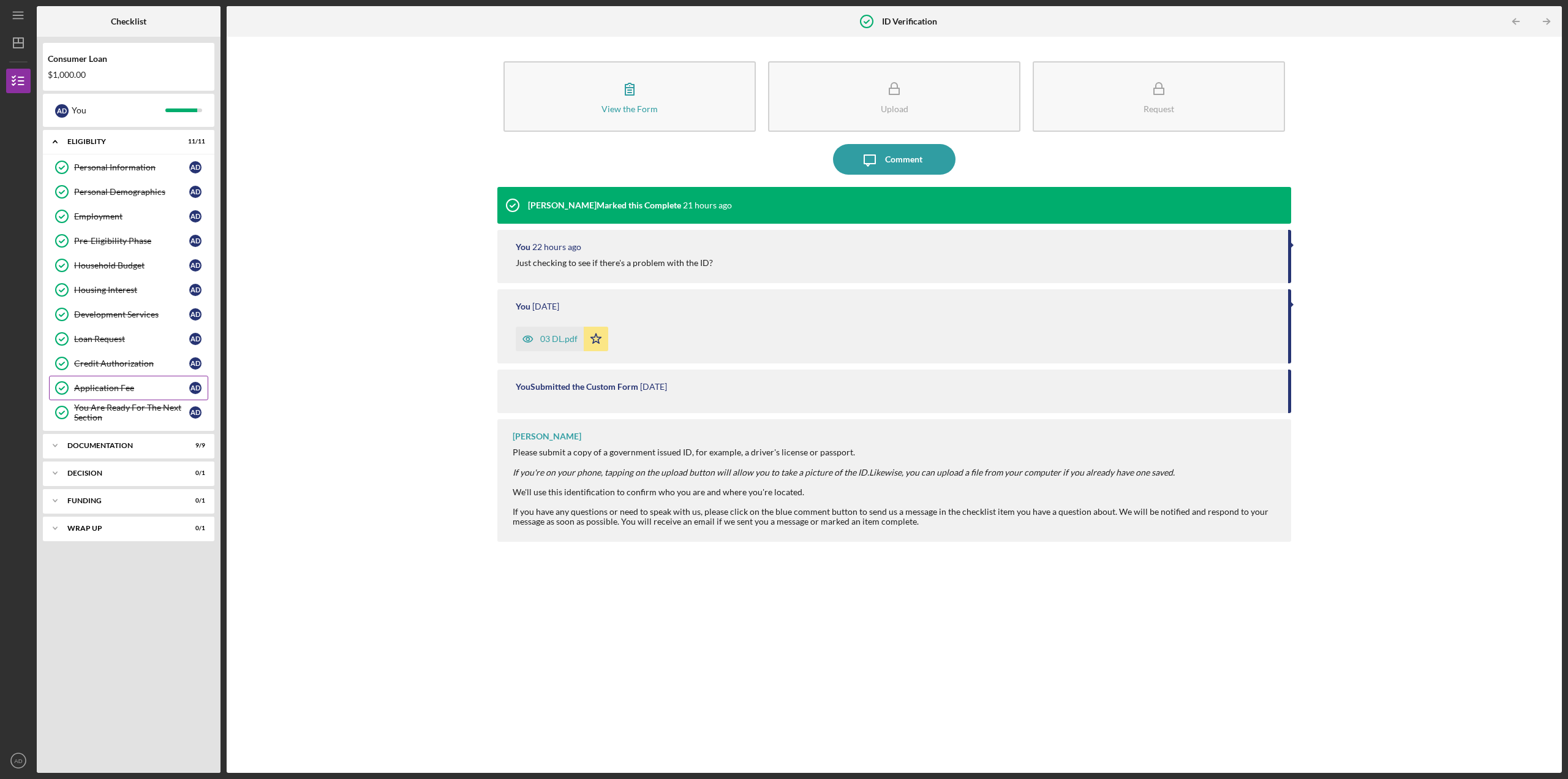
click at [97, 381] on link "Application Fee Application Fee A D" at bounding box center [128, 388] width 159 height 24
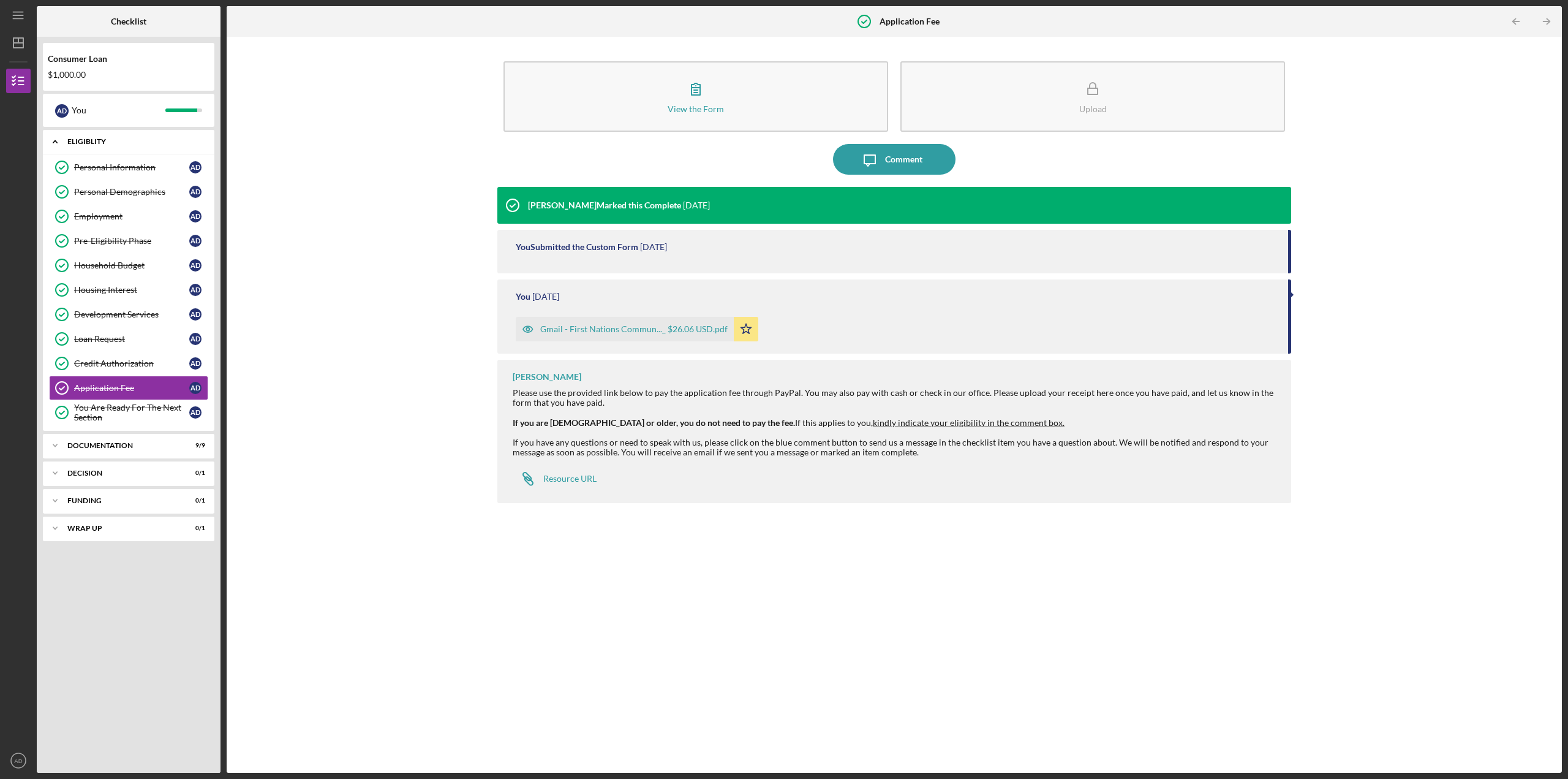
click at [56, 138] on icon "Icon/Expander" at bounding box center [55, 141] width 24 height 24
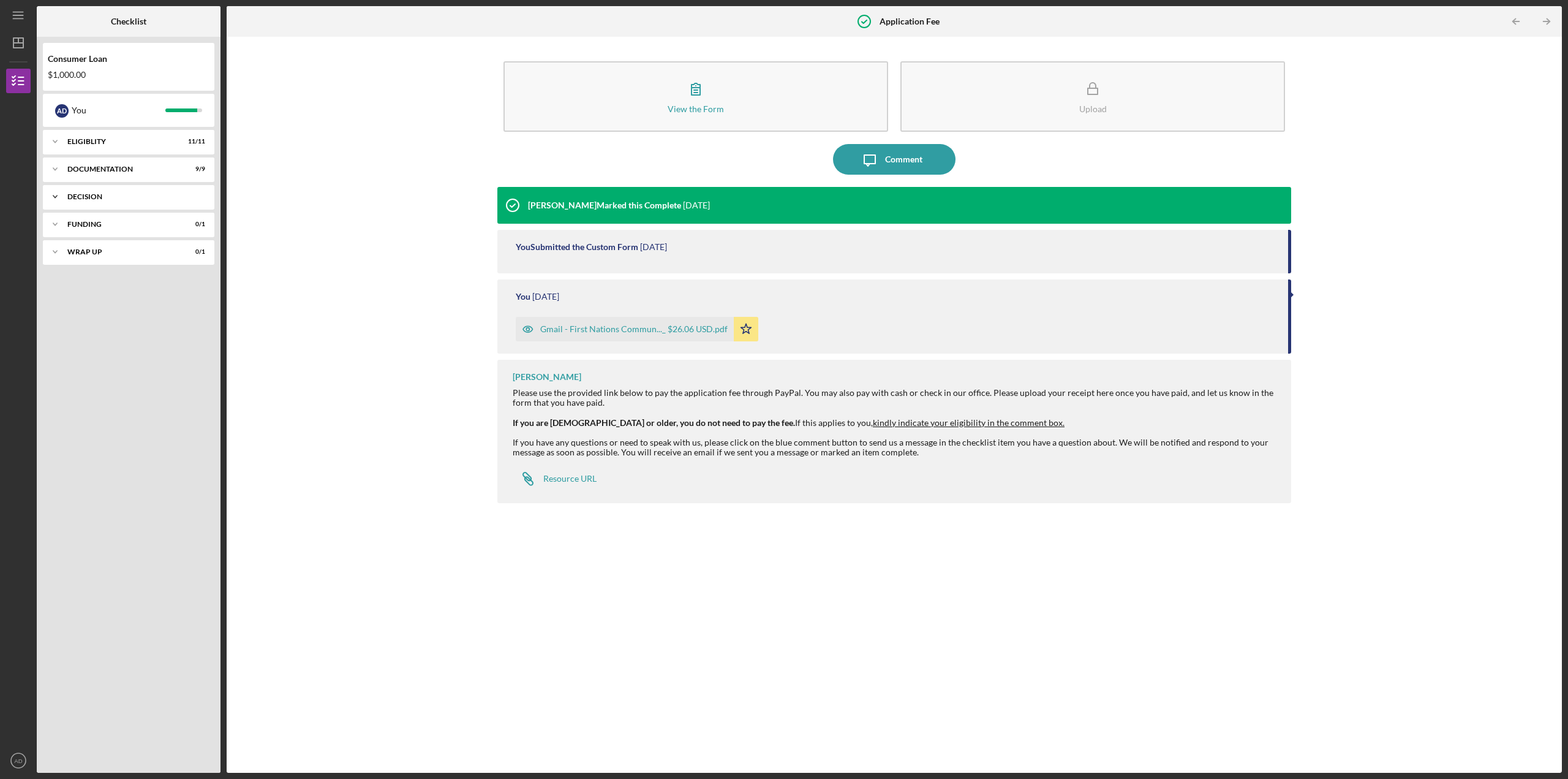
click at [87, 195] on div "Decision" at bounding box center [133, 197] width 132 height 7
click at [119, 224] on div "Pre-Approval Phase" at bounding box center [132, 222] width 115 height 10
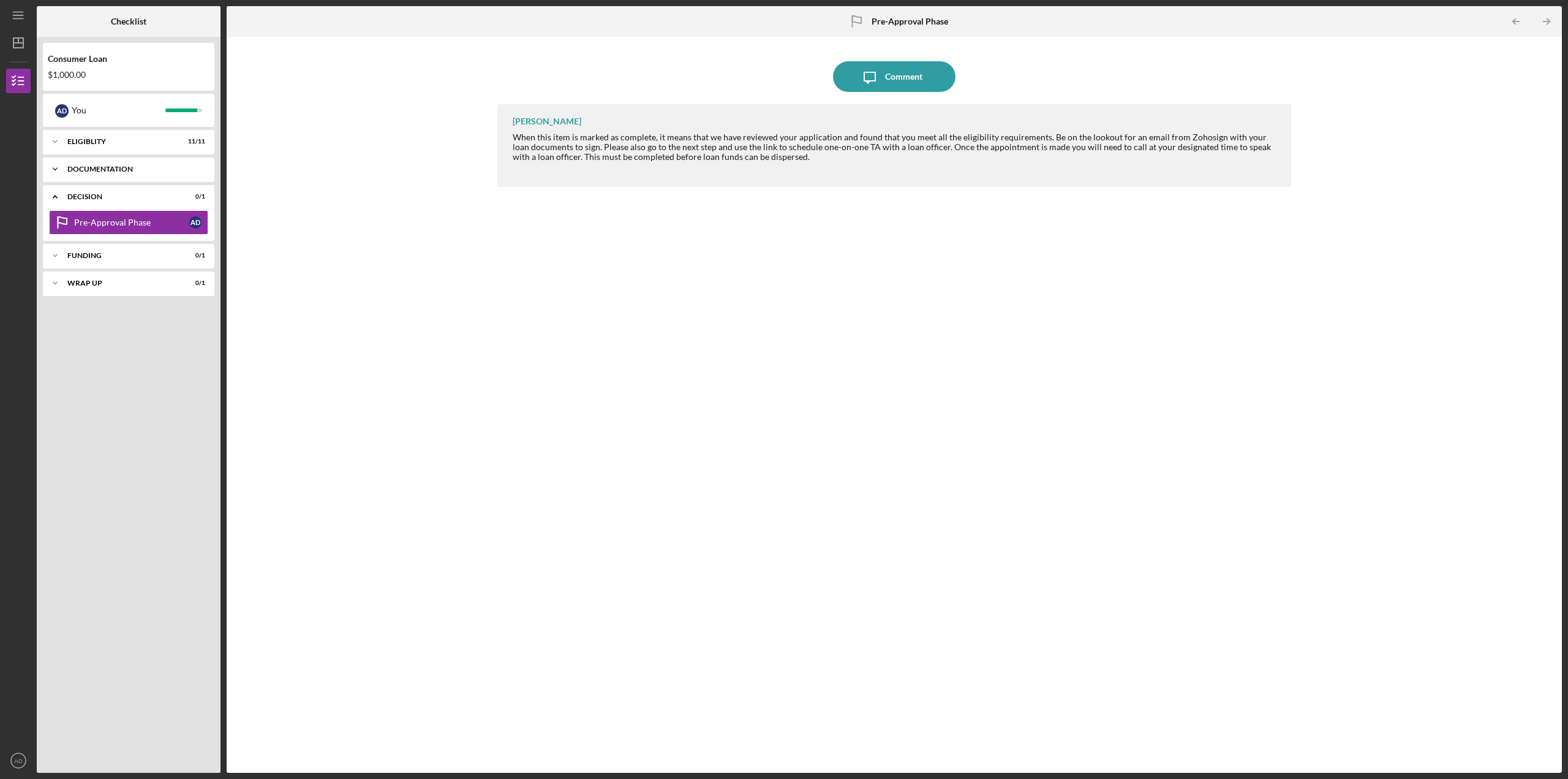
click at [126, 166] on div "Documentation" at bounding box center [133, 169] width 132 height 7
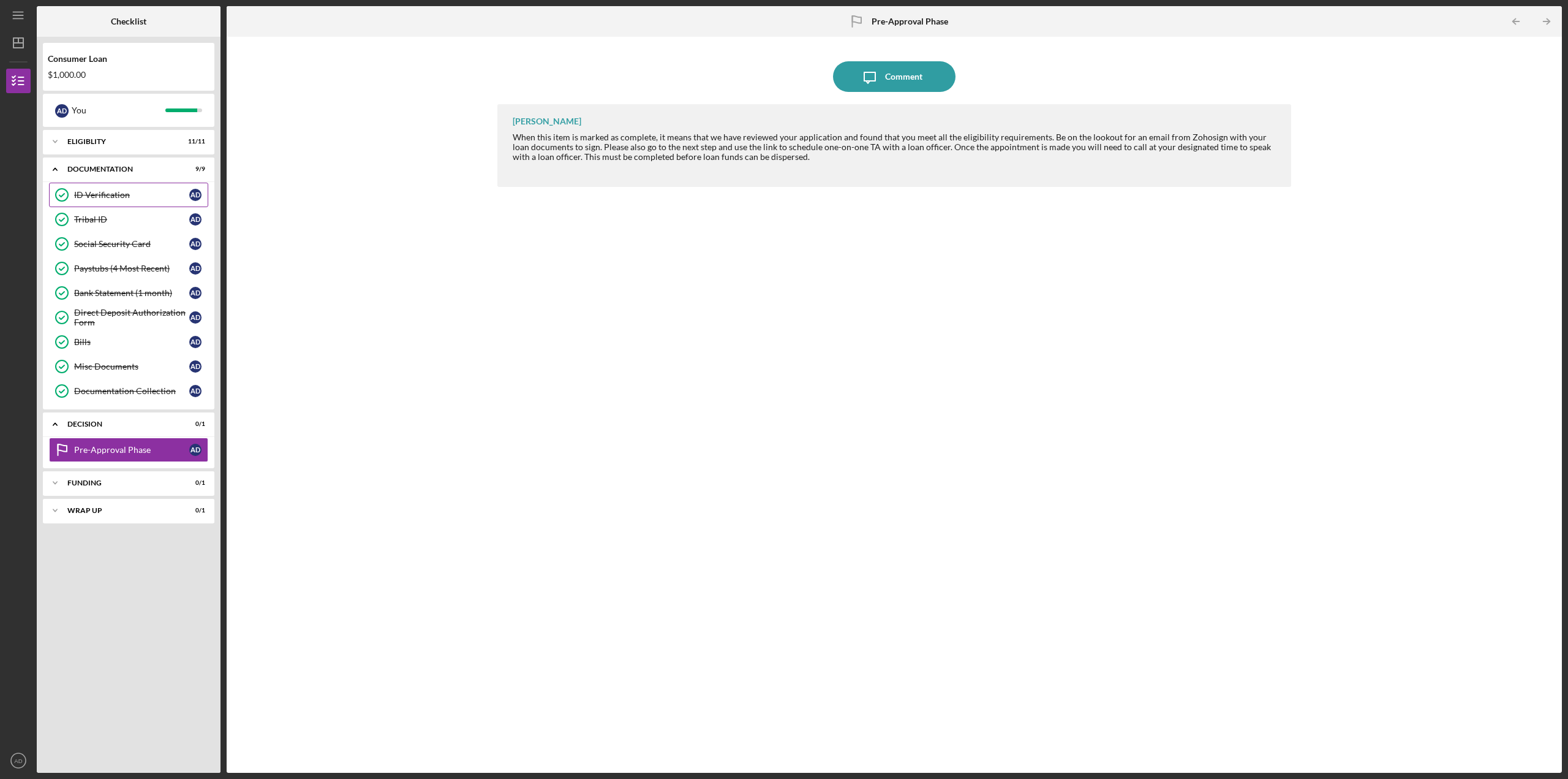
click at [138, 191] on div "ID Verification" at bounding box center [132, 195] width 115 height 10
